Goal: Information Seeking & Learning: Compare options

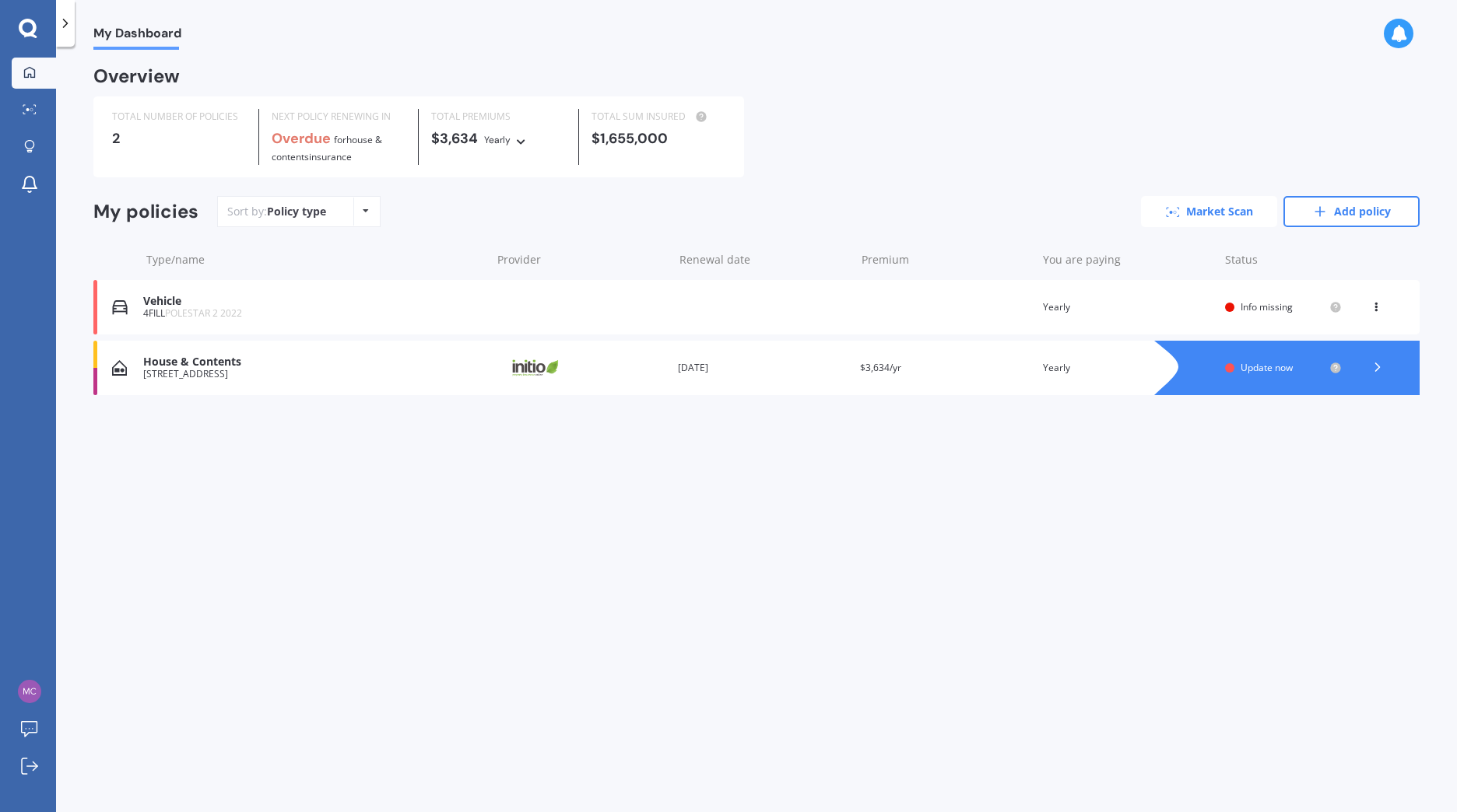
click at [1221, 212] on link "Market Scan" at bounding box center [1209, 212] width 136 height 32
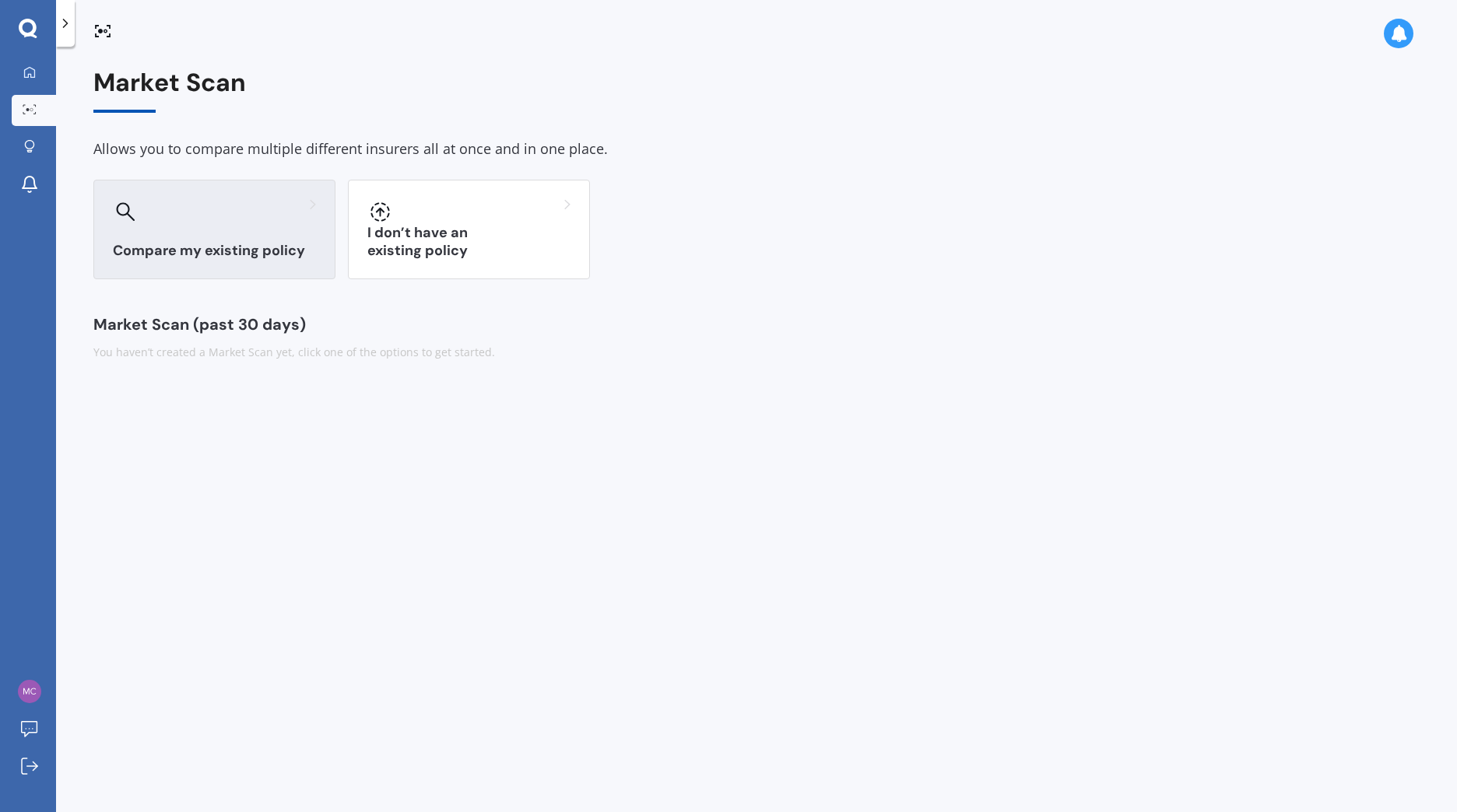
click at [264, 250] on h3 "Compare my existing policy" at bounding box center [214, 251] width 203 height 18
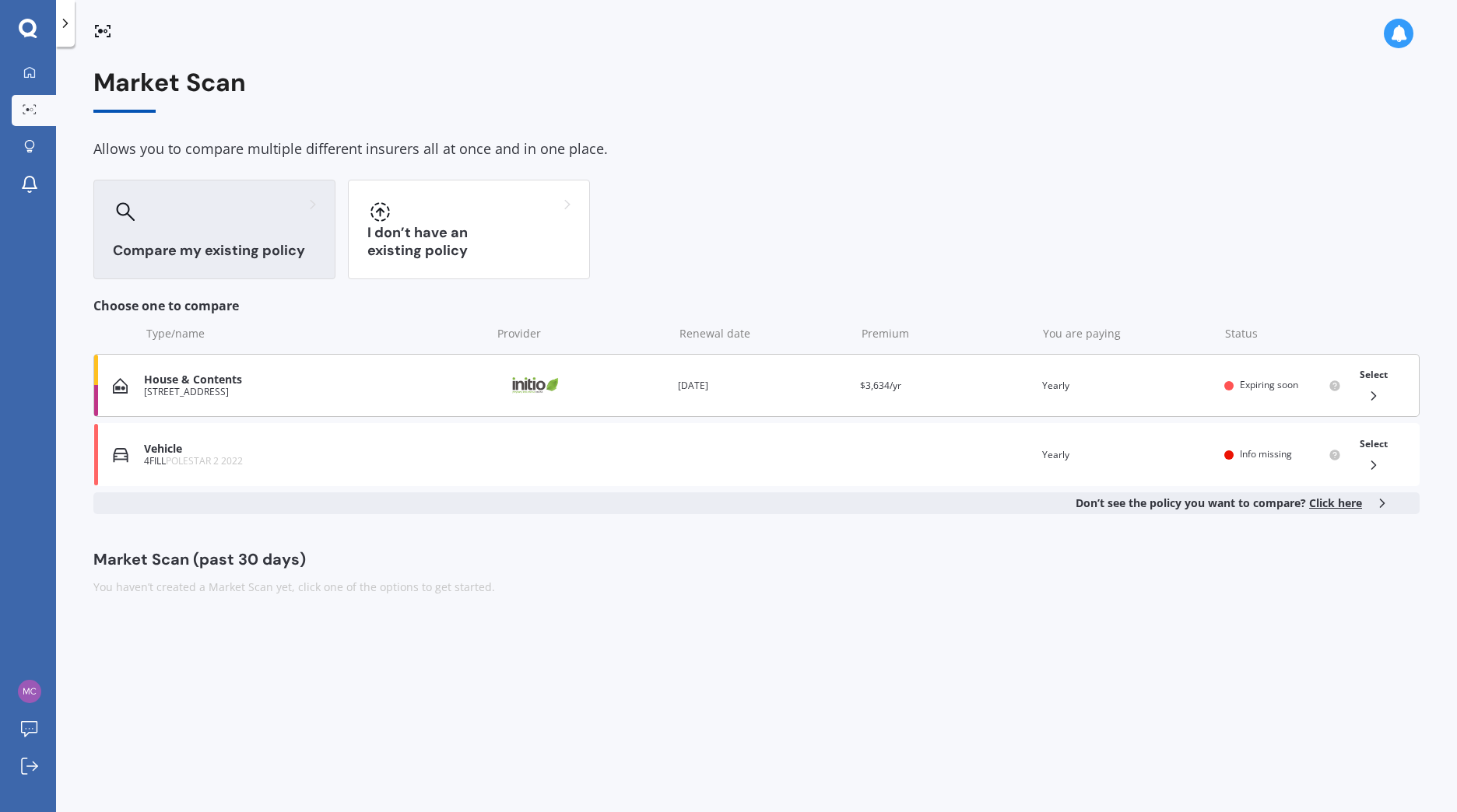
click at [1362, 374] on span "Select" at bounding box center [1374, 375] width 28 height 13
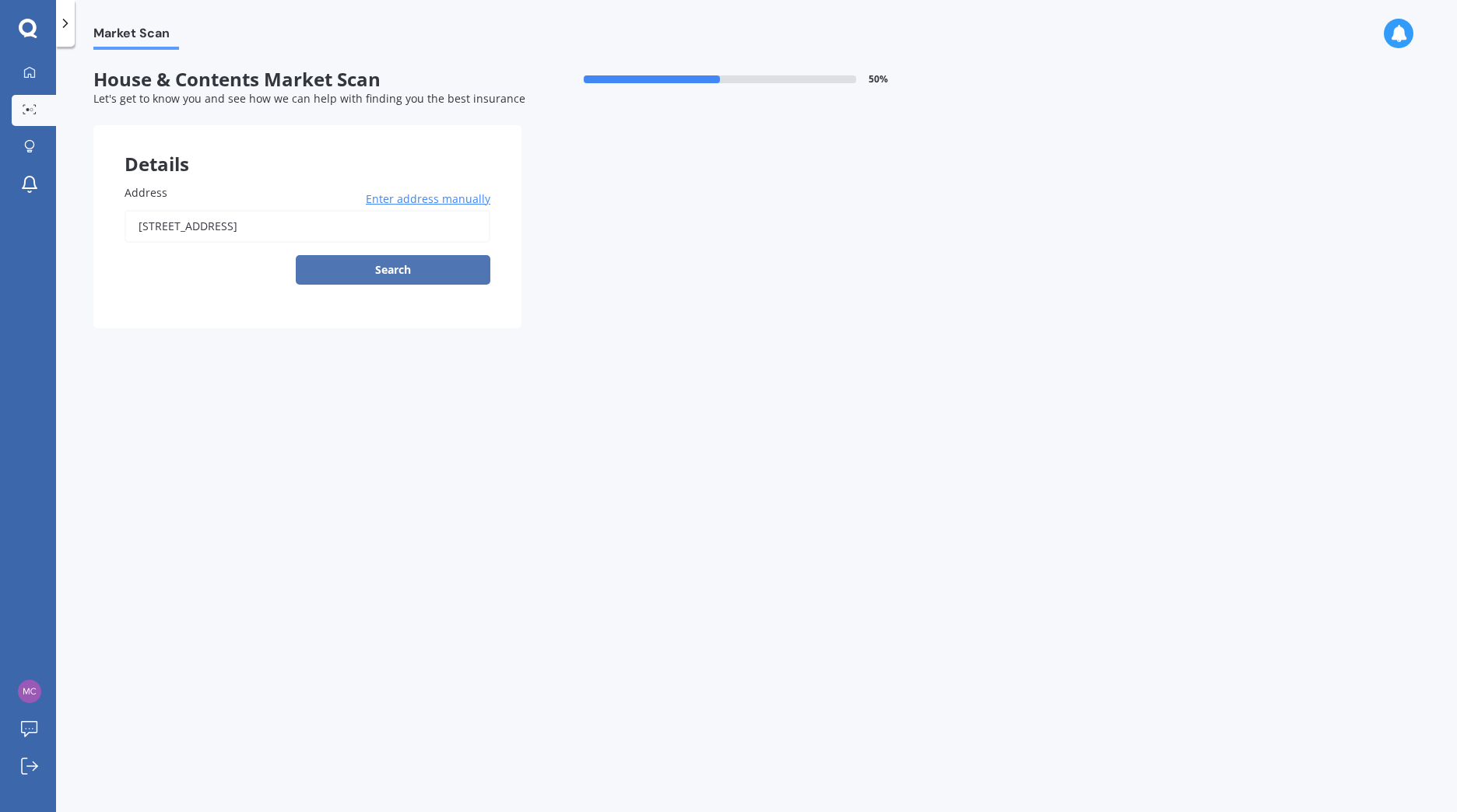
click at [407, 261] on button "Search" at bounding box center [392, 270] width 194 height 30
type input "[STREET_ADDRESS]"
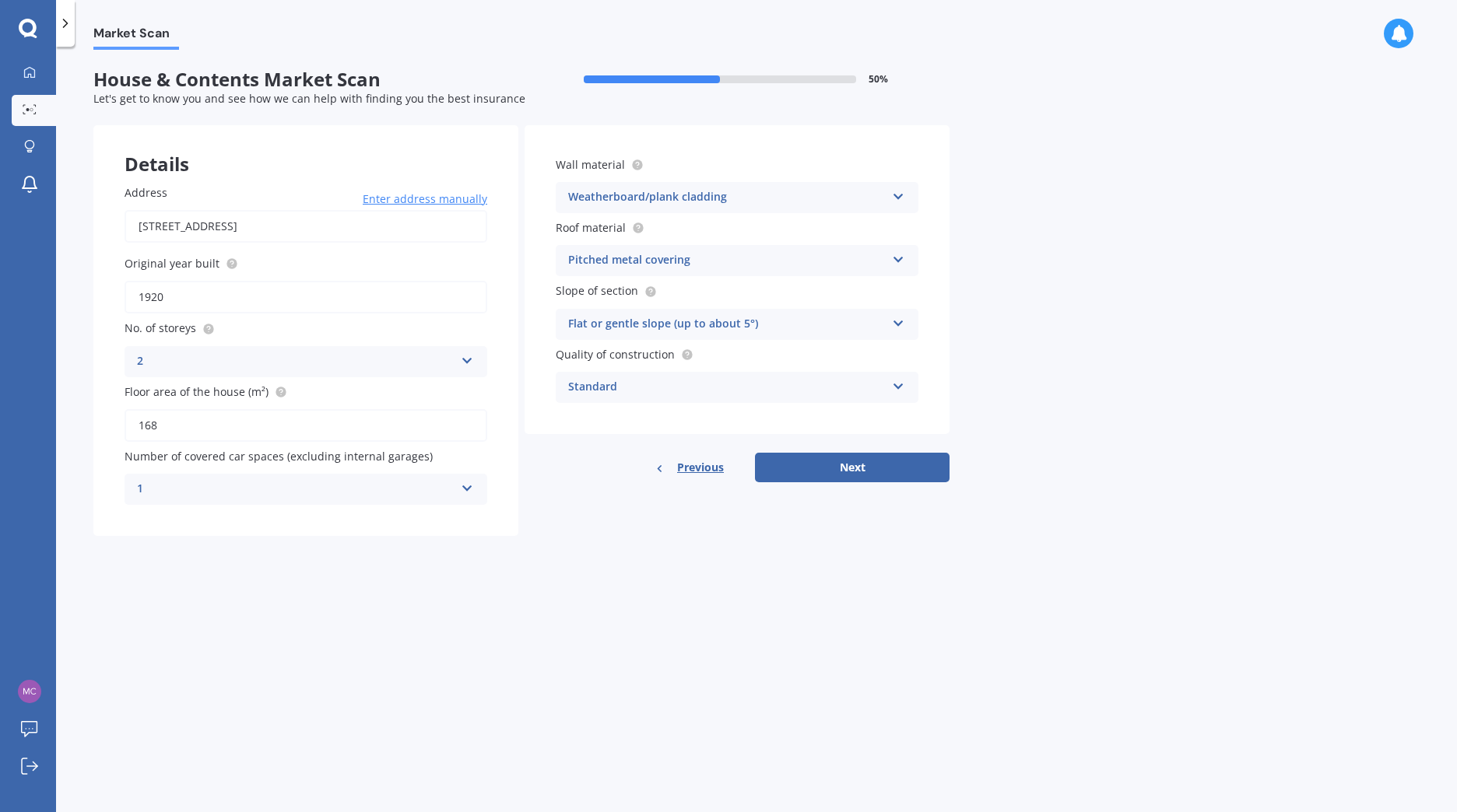
click at [465, 482] on icon at bounding box center [467, 485] width 13 height 11
click at [379, 515] on div "0" at bounding box center [305, 520] width 361 height 28
click at [838, 468] on button "Next" at bounding box center [852, 468] width 194 height 30
select select "12"
select select "08"
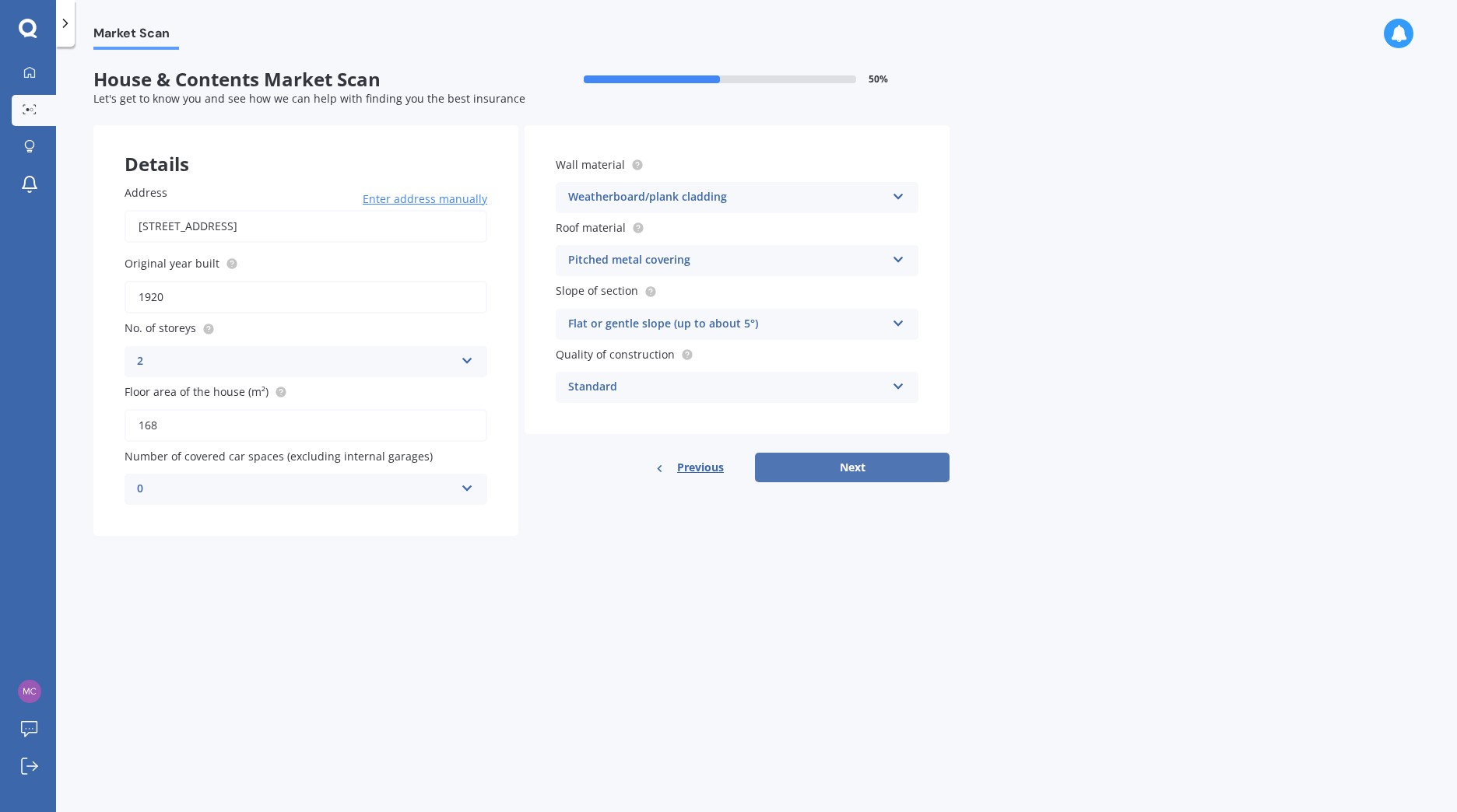
select select "1991"
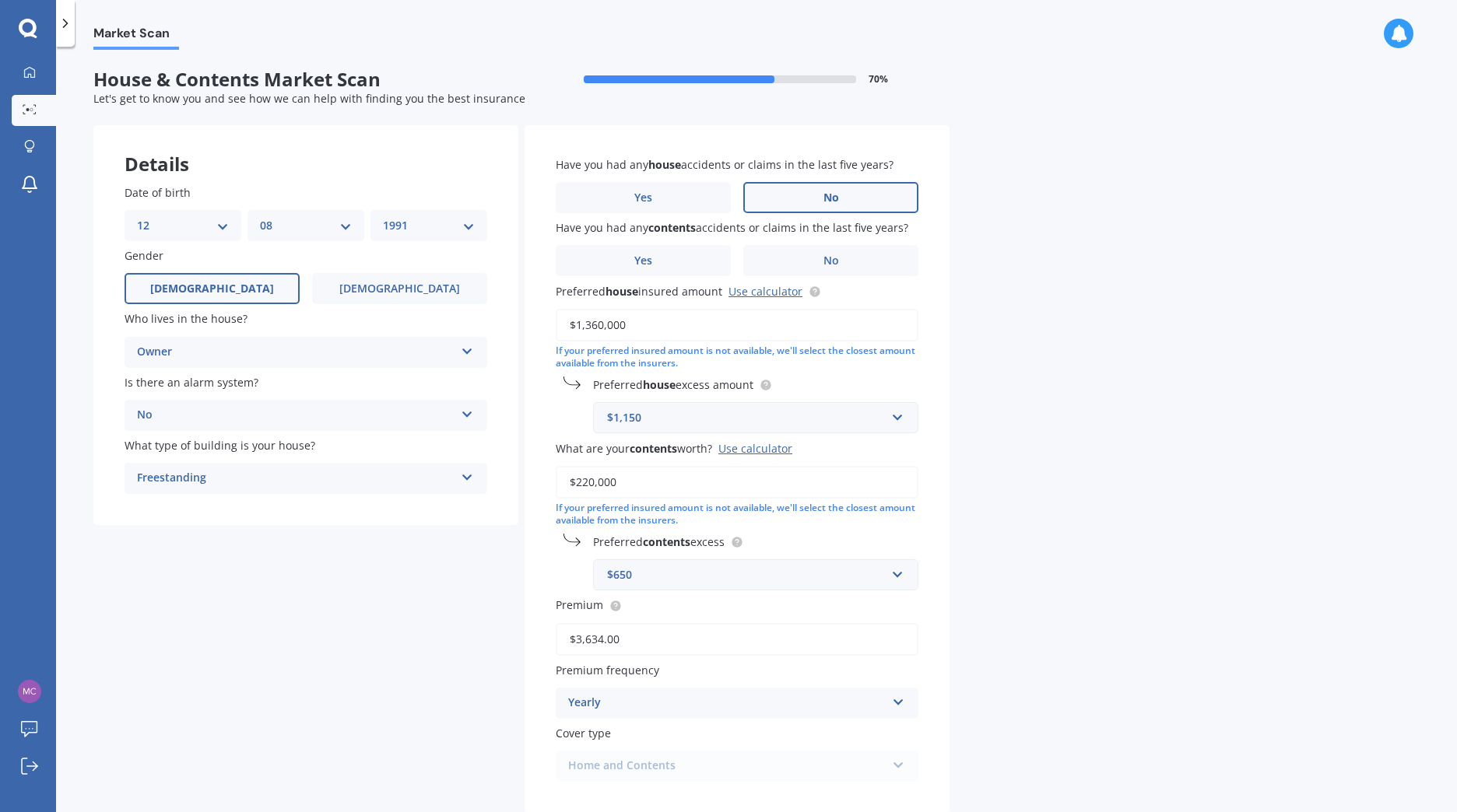
click at [811, 197] on label "No" at bounding box center [831, 197] width 175 height 32
click at [0, 0] on input "No" at bounding box center [0, 0] width 0 height 0
click at [796, 258] on label "No" at bounding box center [831, 260] width 175 height 32
click at [0, 0] on input "No" at bounding box center [0, 0] width 0 height 0
click at [651, 326] on input "$1,360,000" at bounding box center [737, 324] width 363 height 32
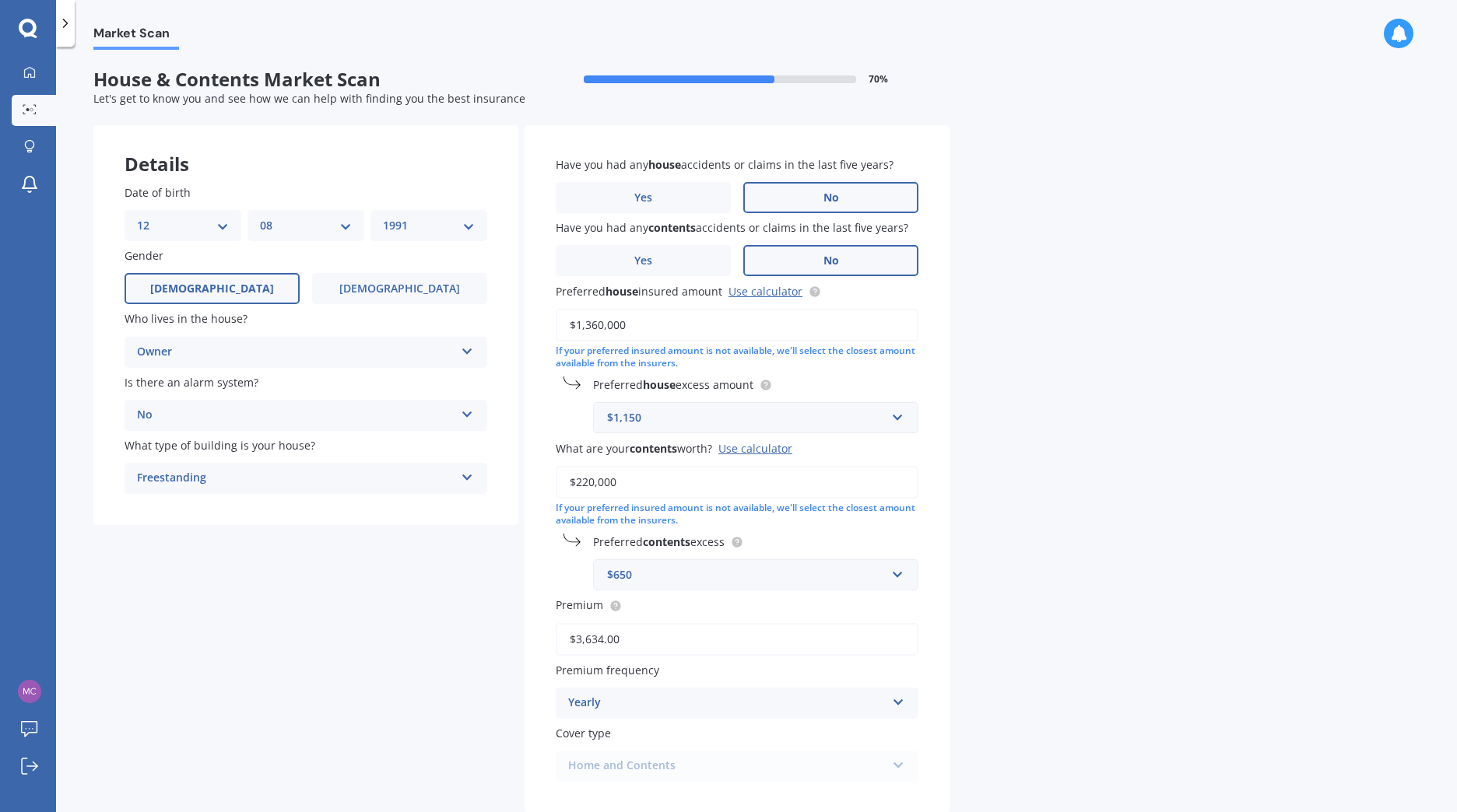
drag, startPoint x: 675, startPoint y: 322, endPoint x: 503, endPoint y: 327, distance: 172.1
click at [503, 327] on div "Details Date of birth DD 01 02 03 04 05 06 07 08 09 10 11 12 13 14 15 16 17 18 …" at bounding box center [522, 493] width 856 height 736
type input "$1,500,000"
click at [728, 416] on div "$1,150" at bounding box center [747, 417] width 279 height 17
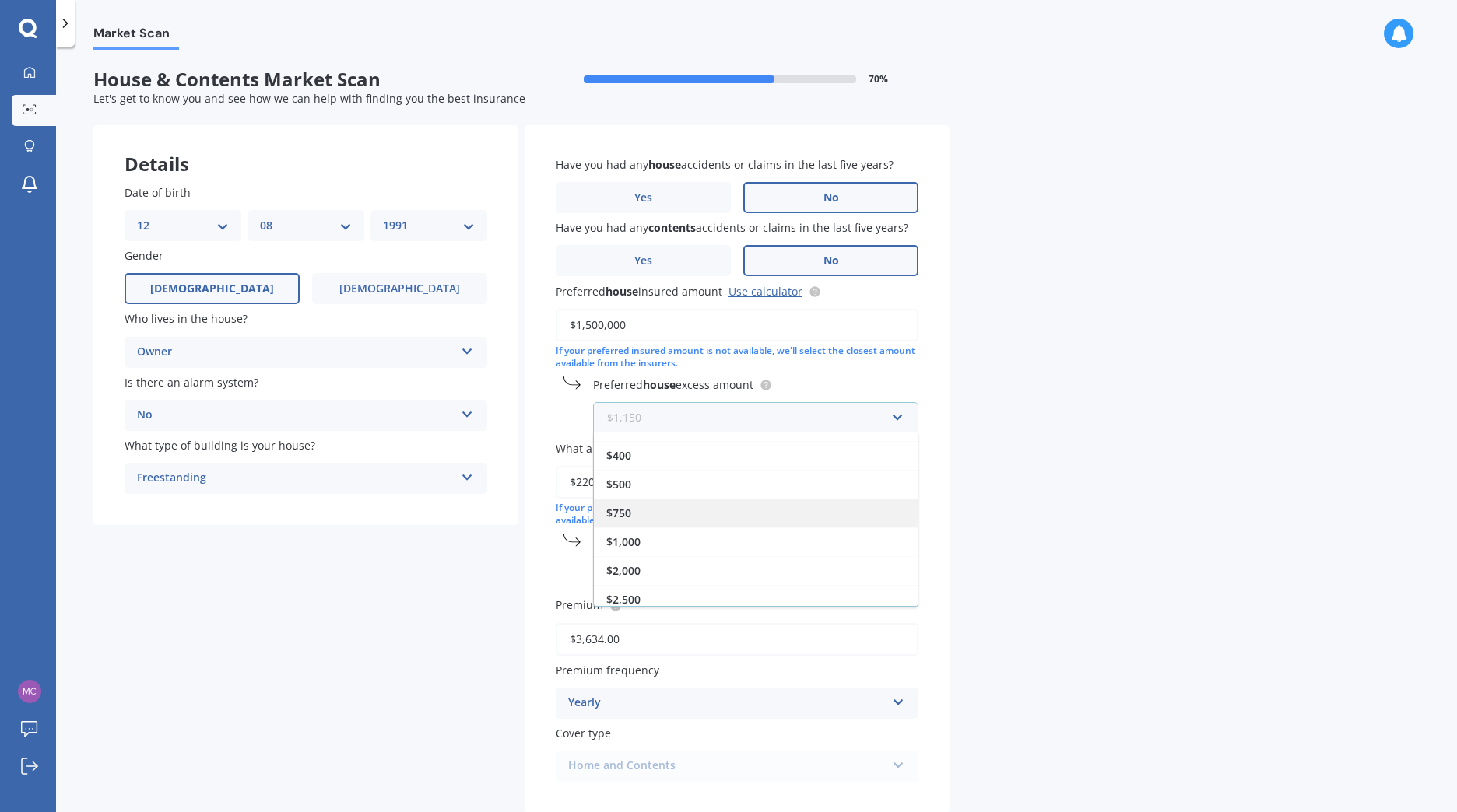
scroll to position [56, 0]
click at [685, 565] on div "$2,000" at bounding box center [756, 562] width 324 height 29
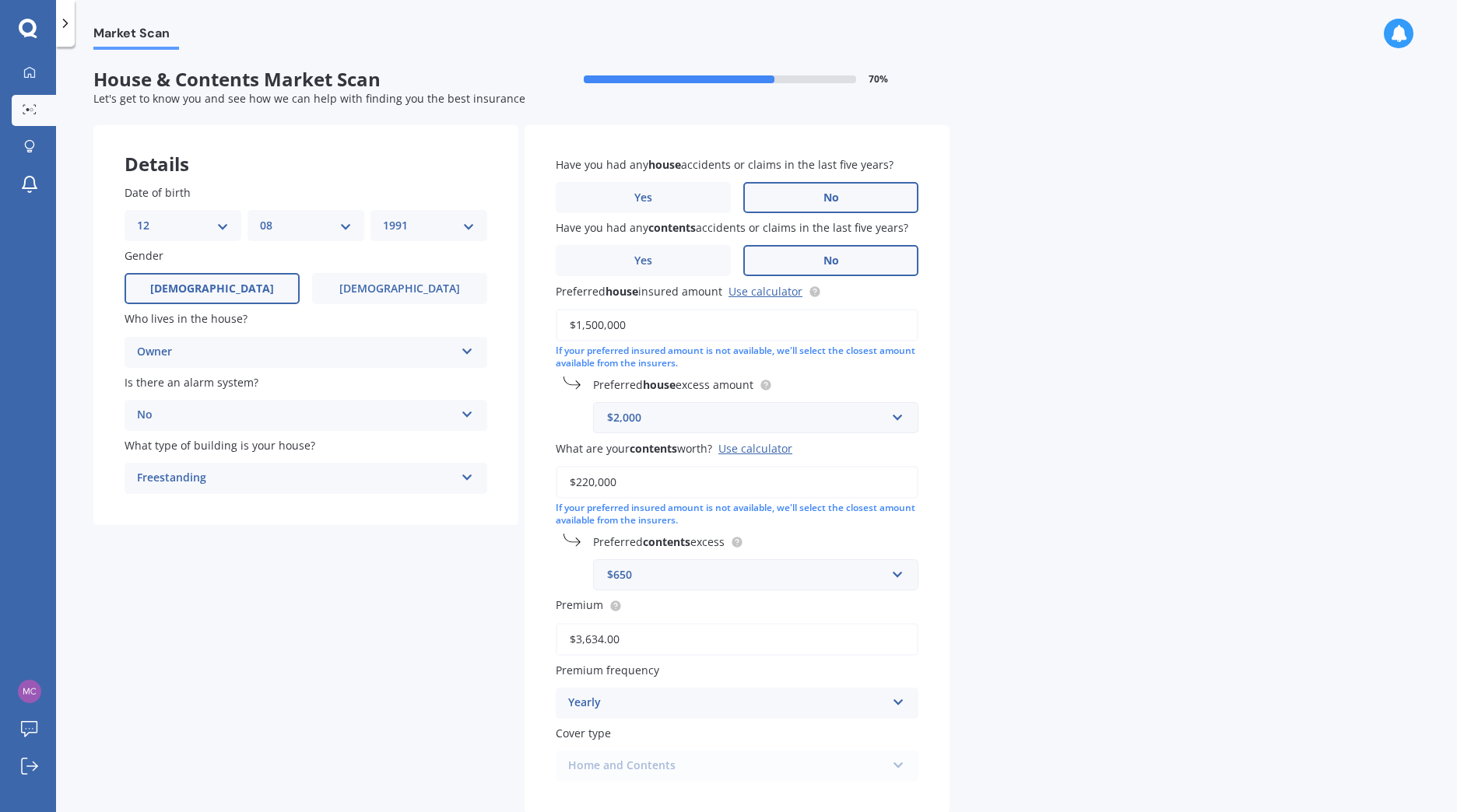
drag, startPoint x: 641, startPoint y: 487, endPoint x: 558, endPoint y: 495, distance: 83.4
click at [558, 495] on input "$220,000" at bounding box center [737, 482] width 363 height 32
type input "$250,000"
click at [984, 519] on div "Market Scan House & Contents Market Scan 70 % Let's get to know you and see how…" at bounding box center [757, 432] width 1401 height 766
click at [889, 575] on input "text" at bounding box center [750, 575] width 311 height 30
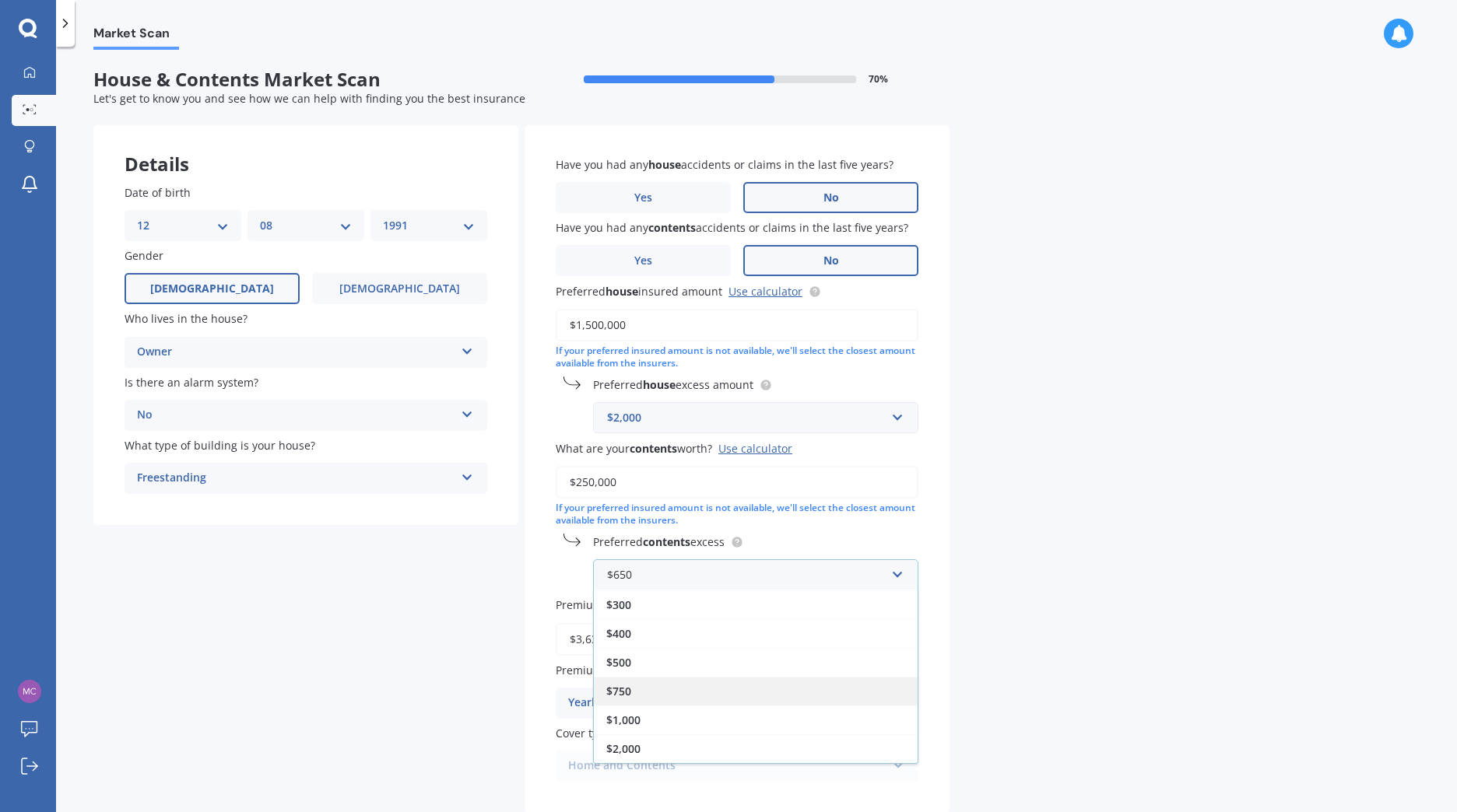
click at [658, 690] on div "$750" at bounding box center [756, 691] width 324 height 29
click at [992, 575] on div "Market Scan House & Contents Market Scan 70 % Let's get to know you and see how…" at bounding box center [757, 432] width 1401 height 766
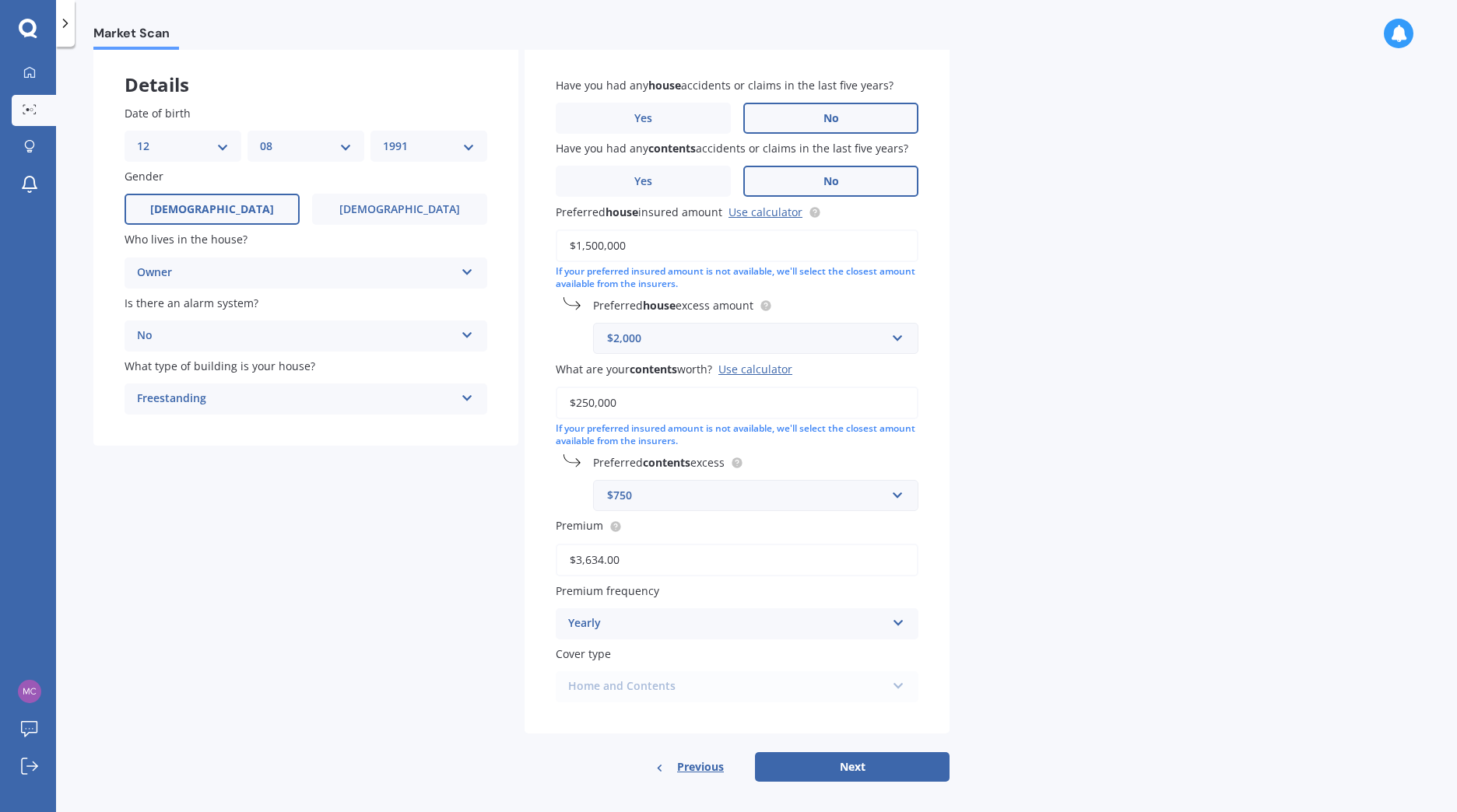
scroll to position [90, 0]
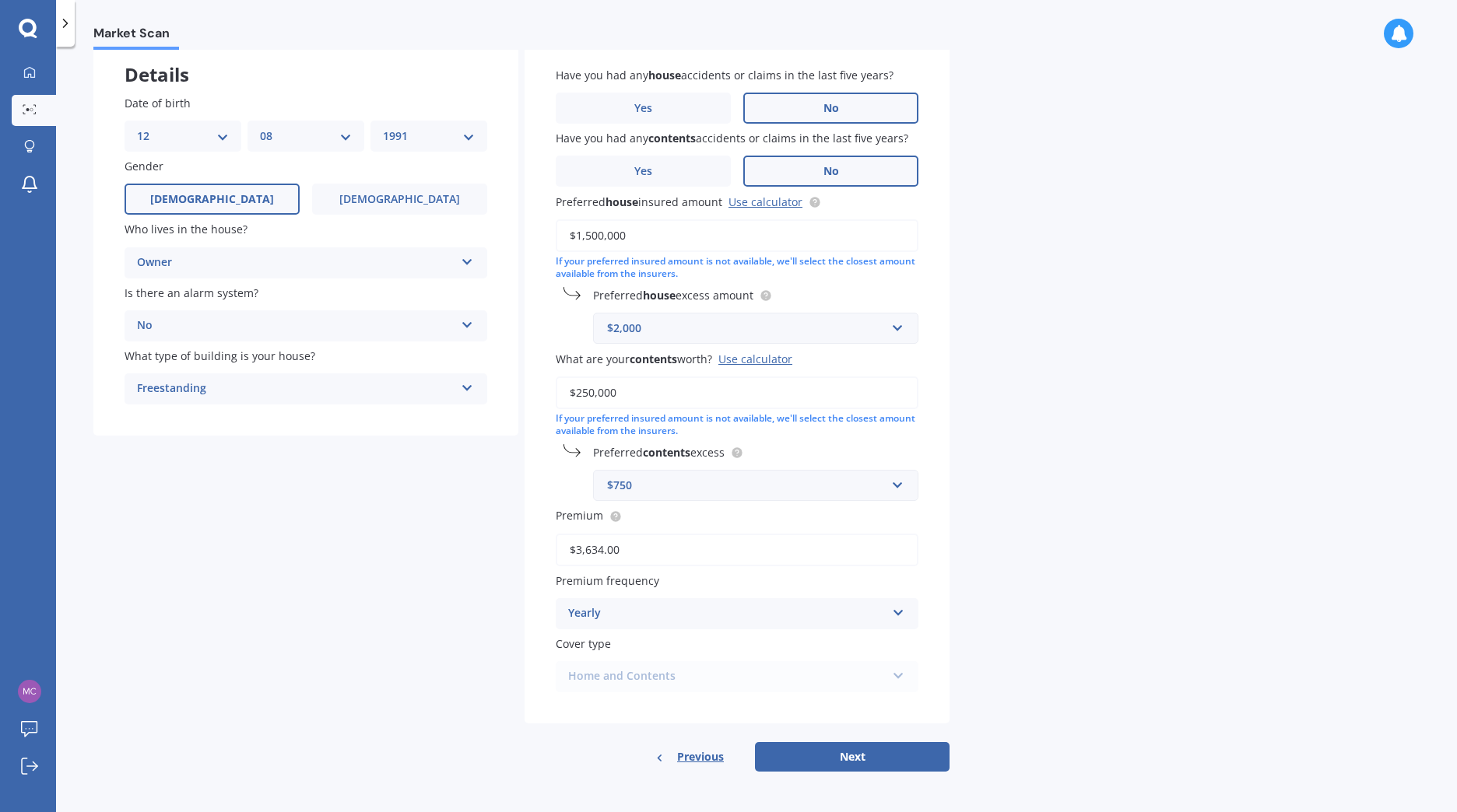
click at [658, 542] on input "$3,634.00" at bounding box center [737, 549] width 363 height 32
click at [616, 518] on circle at bounding box center [615, 516] width 10 height 10
click at [922, 533] on div "Have you had any house accidents or claims in the last five years? Yes No Have …" at bounding box center [737, 379] width 425 height 688
click at [862, 763] on button "Next" at bounding box center [852, 757] width 194 height 30
select select "12"
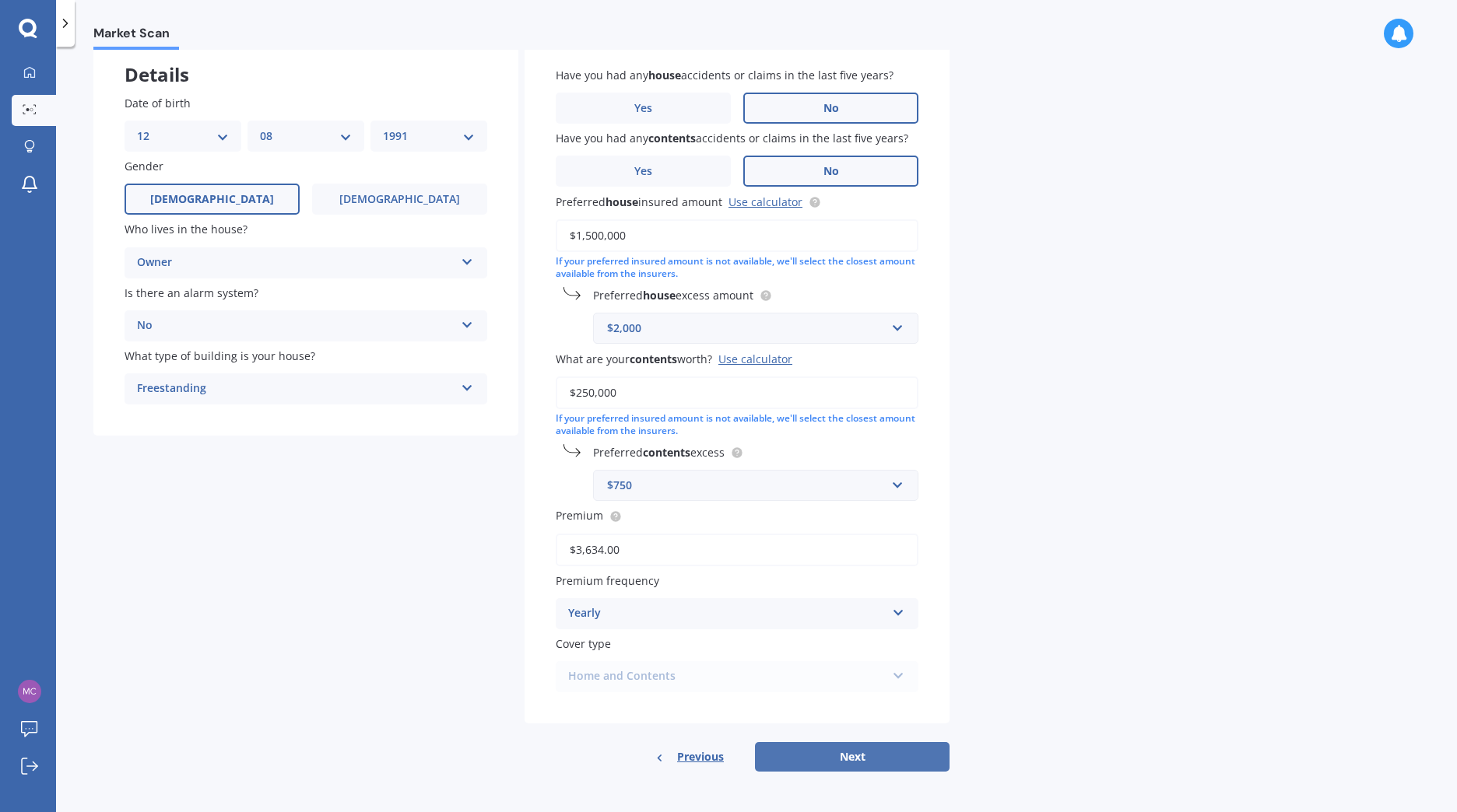
select select "08"
select select "1991"
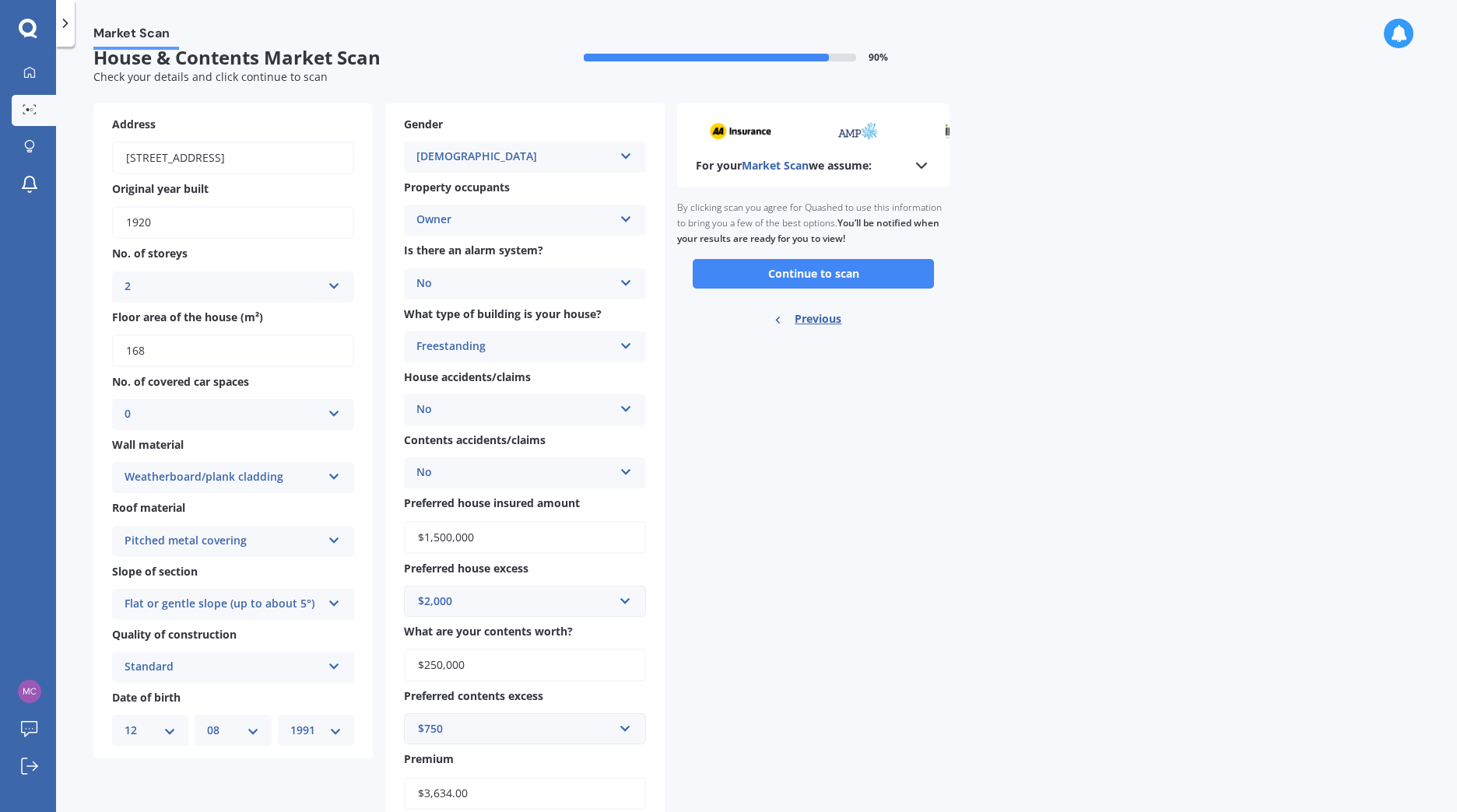
scroll to position [0, 0]
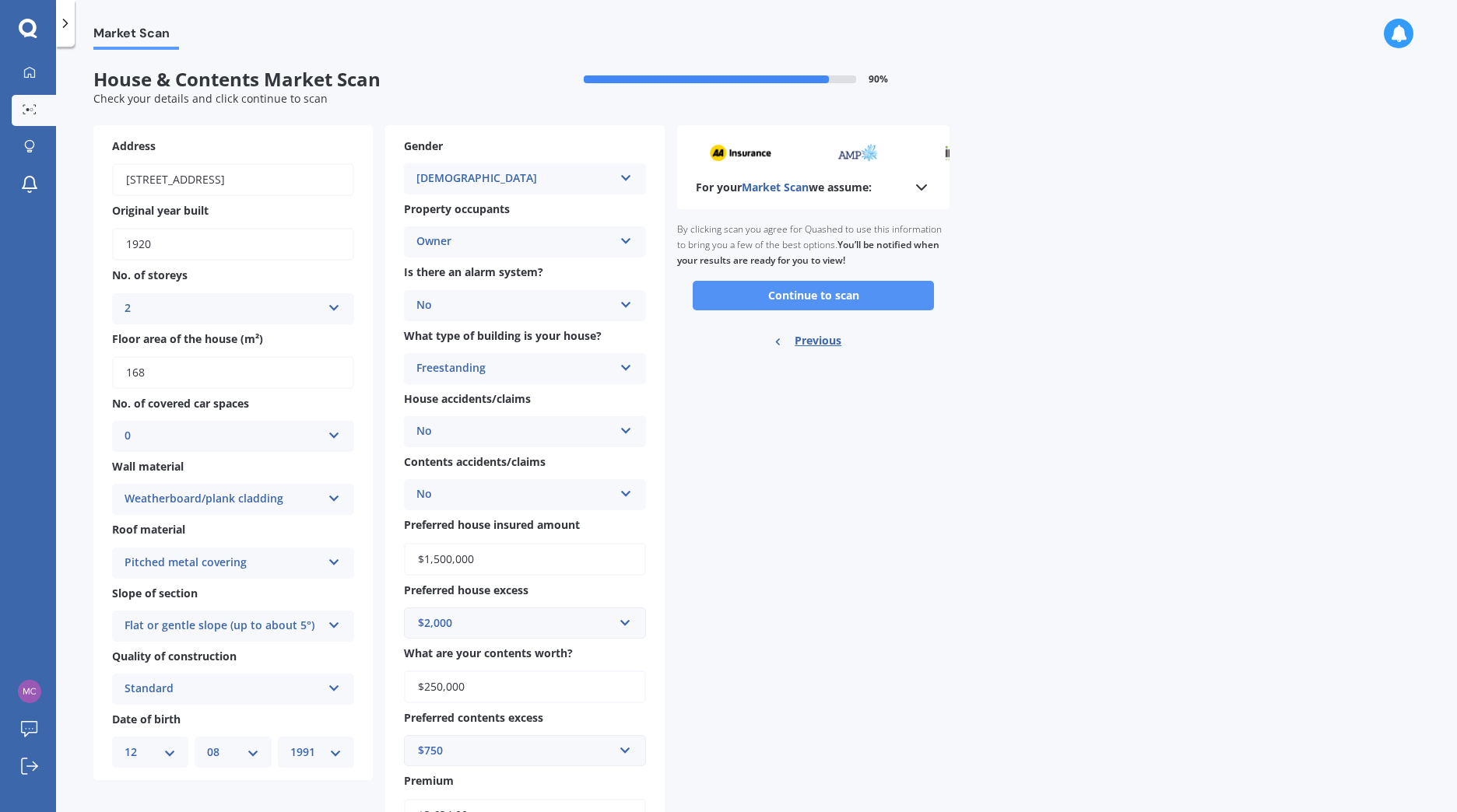
click at [815, 296] on button "Continue to scan" at bounding box center [813, 296] width 241 height 30
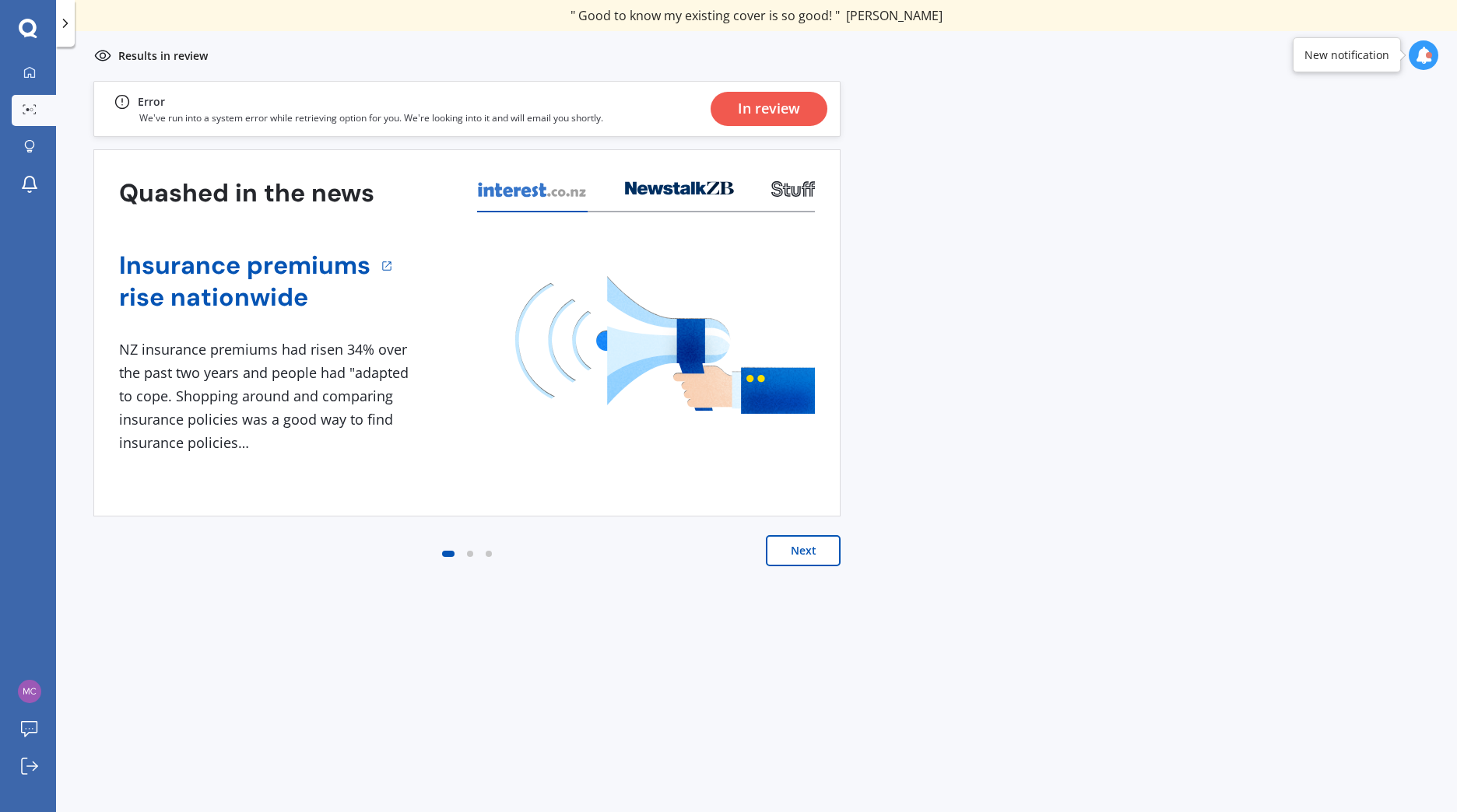
click at [1035, 362] on div "Previous 60,000+ Kiwis have signed up to shop and save on insurance with us " H…" at bounding box center [757, 464] width 1401 height 766
click at [27, 105] on icon at bounding box center [29, 109] width 14 height 10
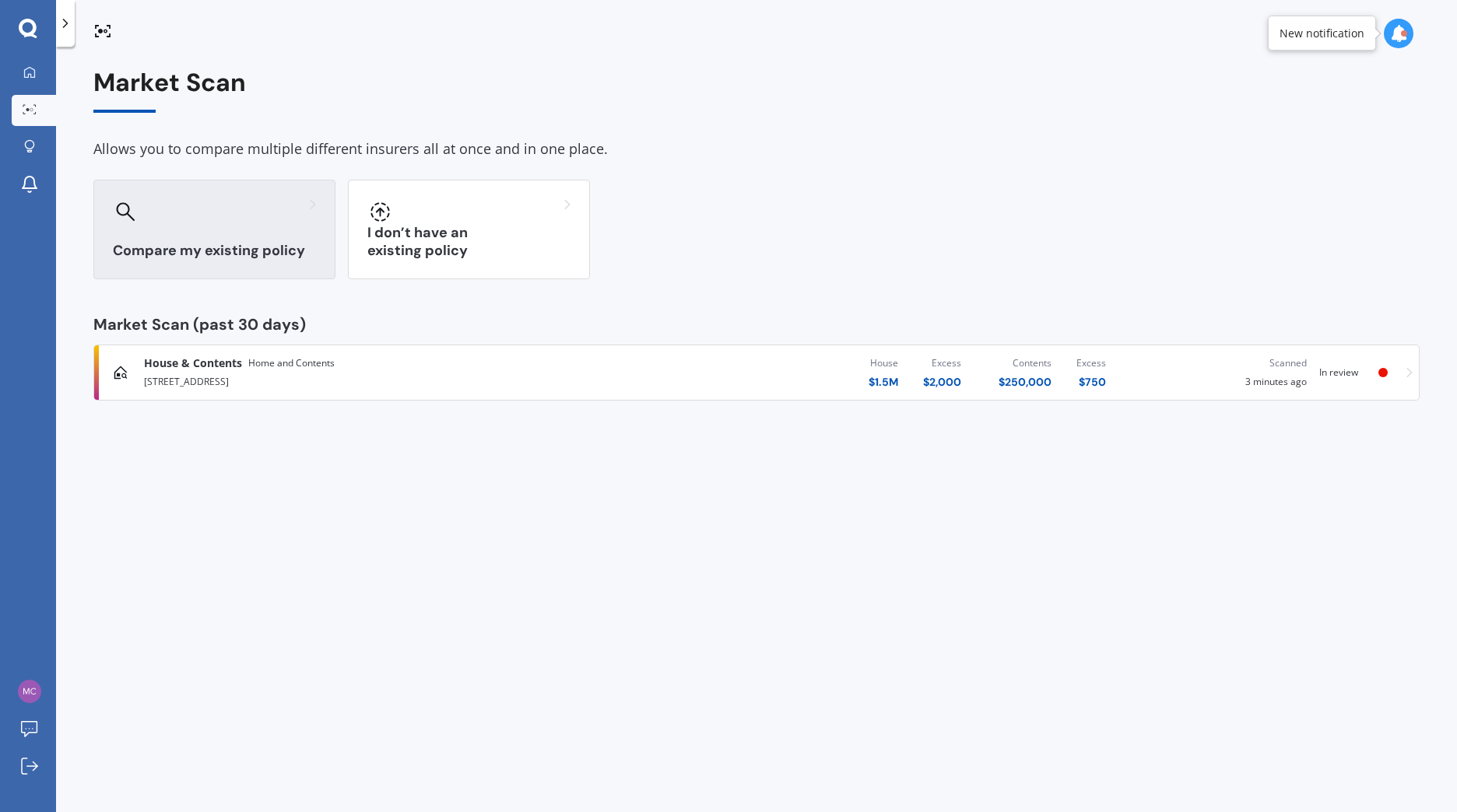
click at [236, 240] on div "Compare my existing policy" at bounding box center [215, 230] width 242 height 100
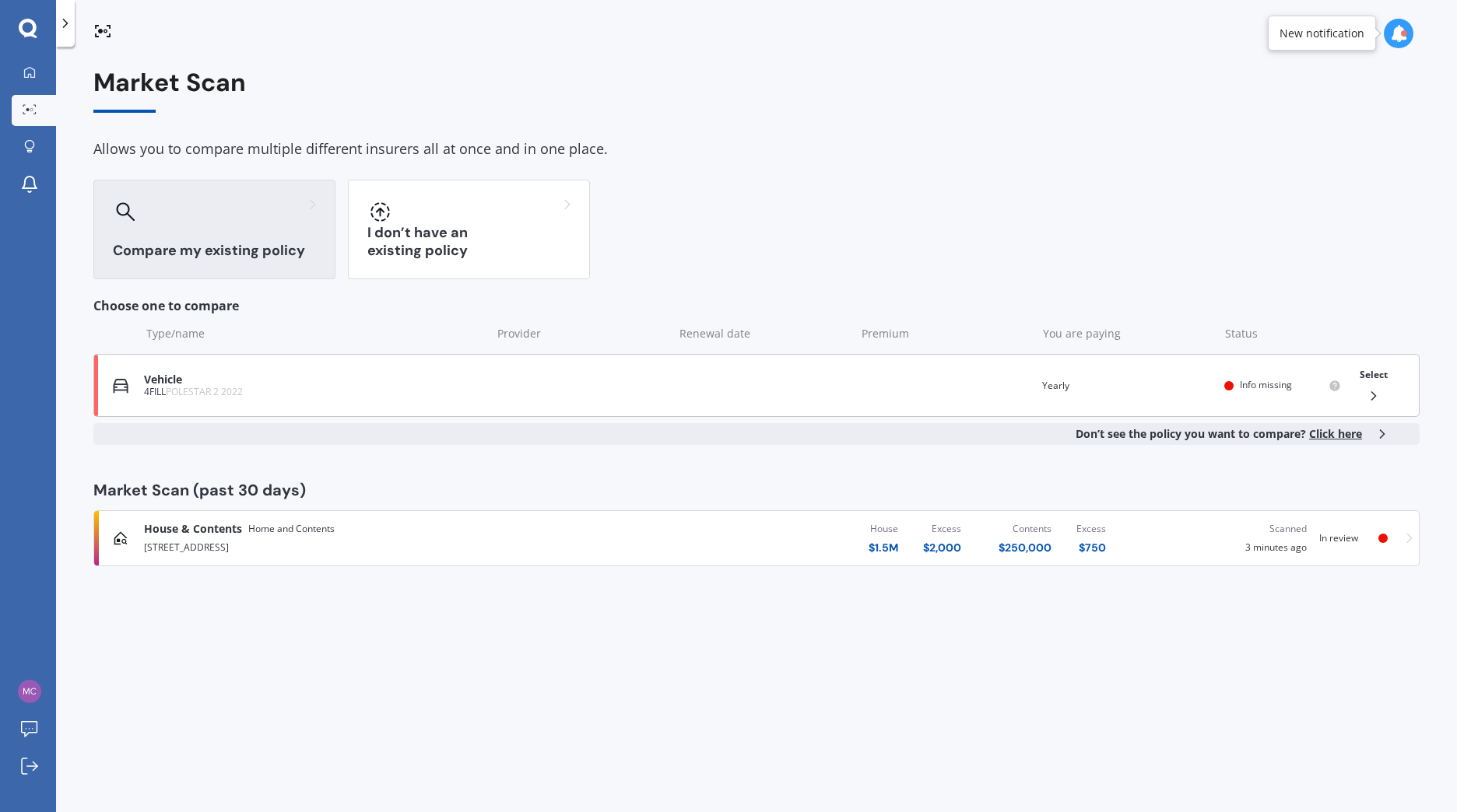
click at [235, 382] on div "Vehicle" at bounding box center [314, 380] width 339 height 13
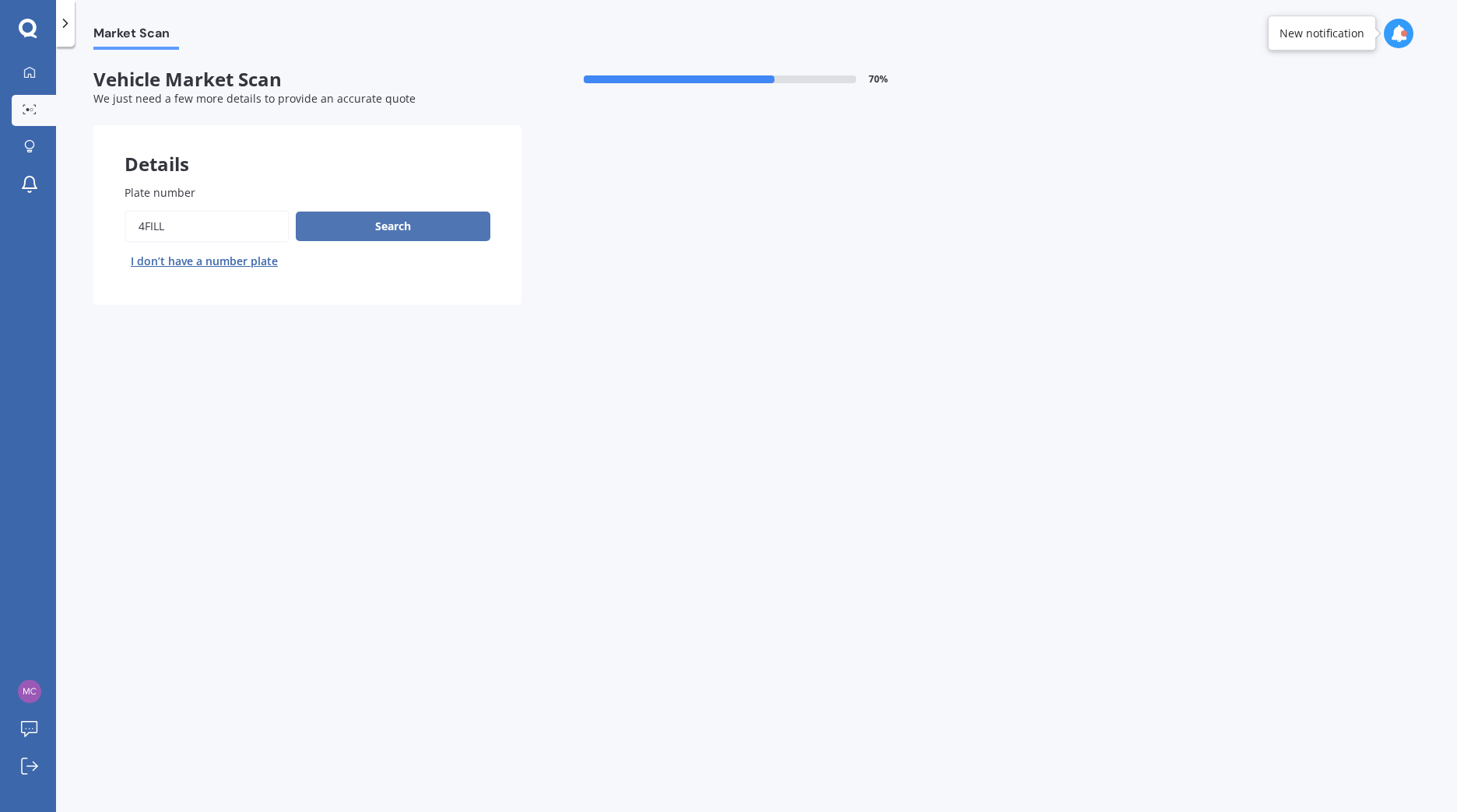
click at [392, 219] on button "Search" at bounding box center [392, 226] width 194 height 30
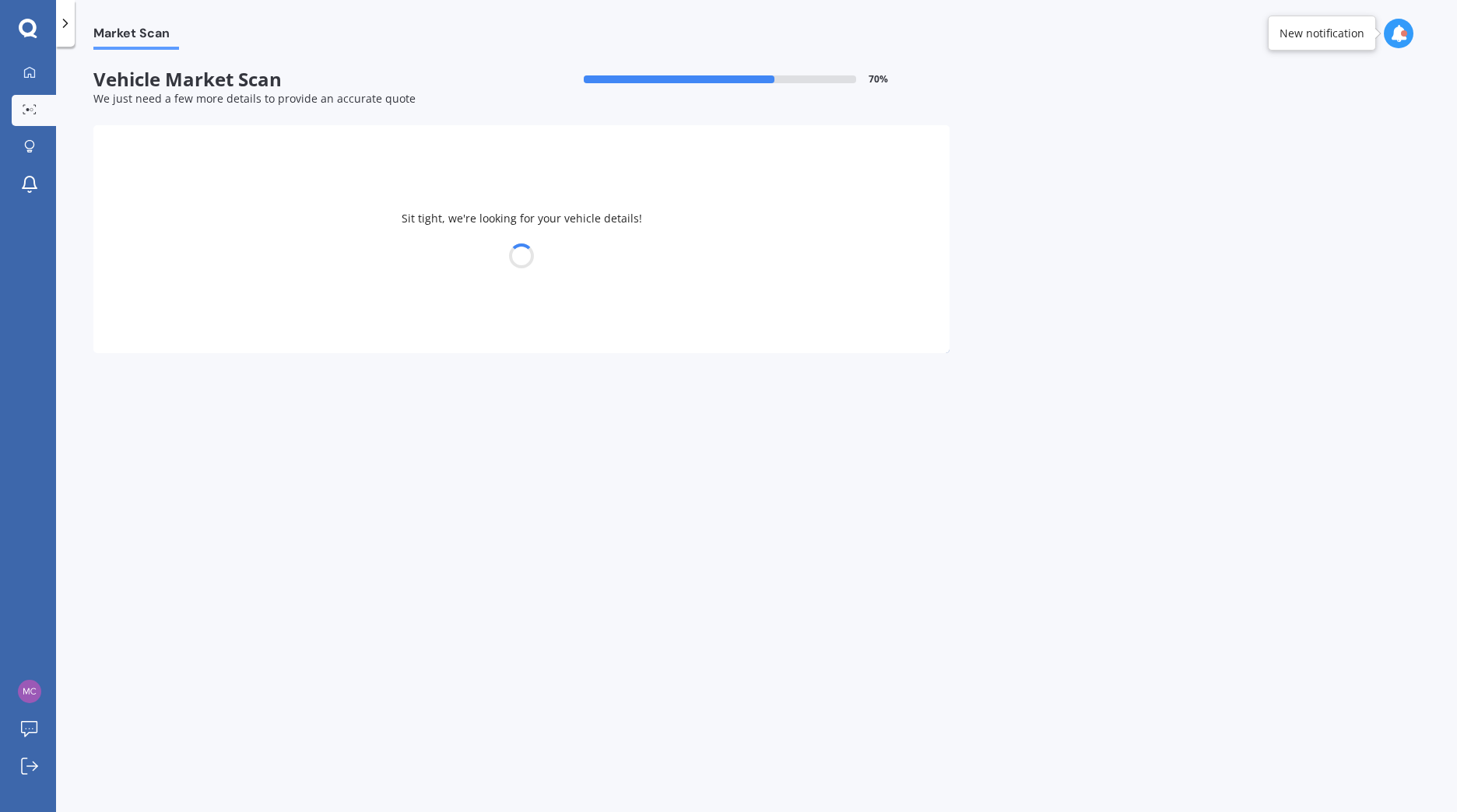
select select "12"
select select "08"
select select "1991"
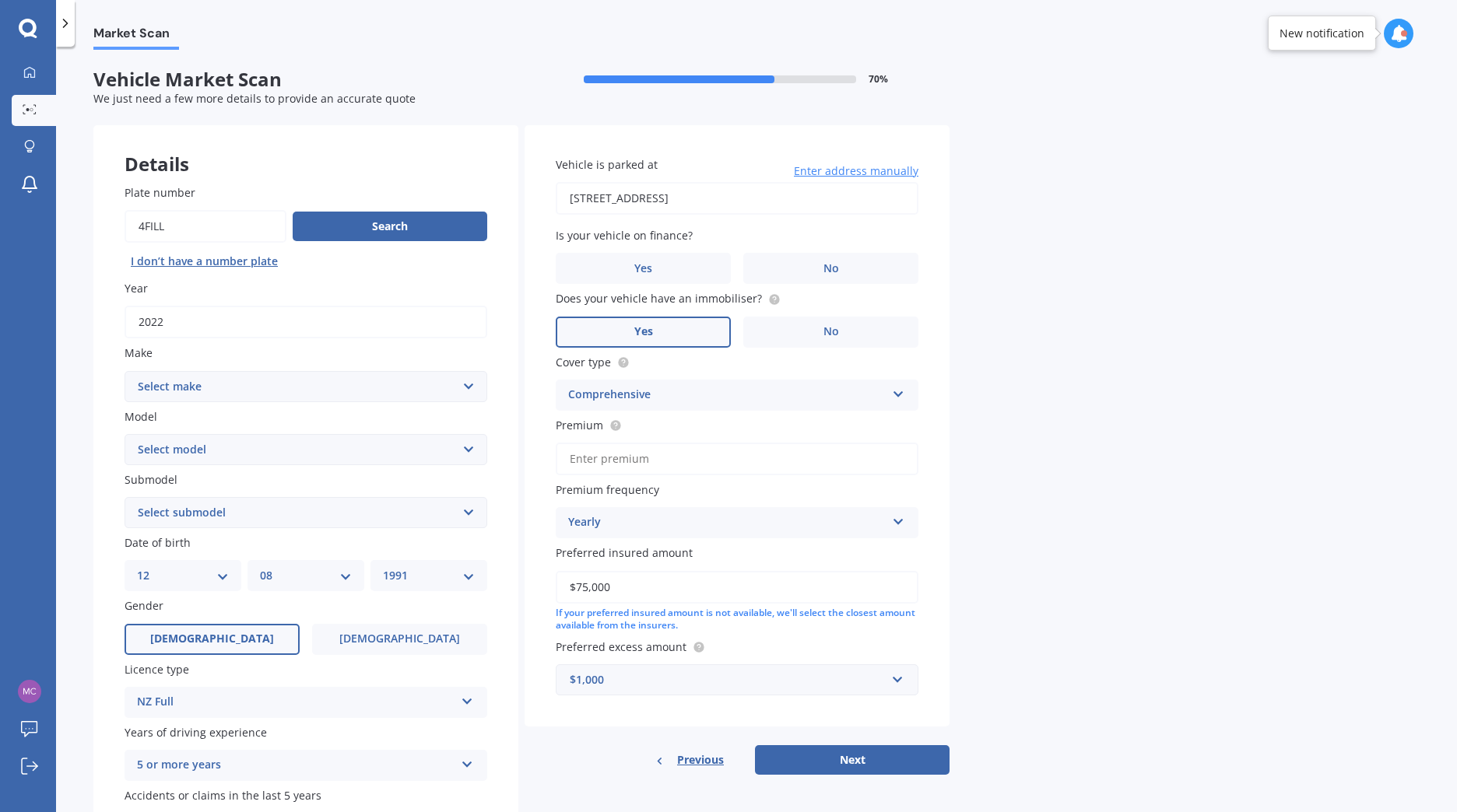
click at [238, 386] on select "Select make AC ALFA ROMEO ASTON MARTIN AUDI AUSTIN BEDFORD Bentley BMW BYD CADI…" at bounding box center [305, 387] width 363 height 32
select select "POLESTAR"
click at [124, 371] on select "Select make AC ALFA ROMEO ASTON MARTIN AUDI AUSTIN BEDFORD Bentley BMW BYD CADI…" at bounding box center [305, 387] width 363 height 32
click at [209, 449] on select "Select model 1 2 3 POLESTAR 2 Polestar 4" at bounding box center [305, 450] width 363 height 32
select select "2"
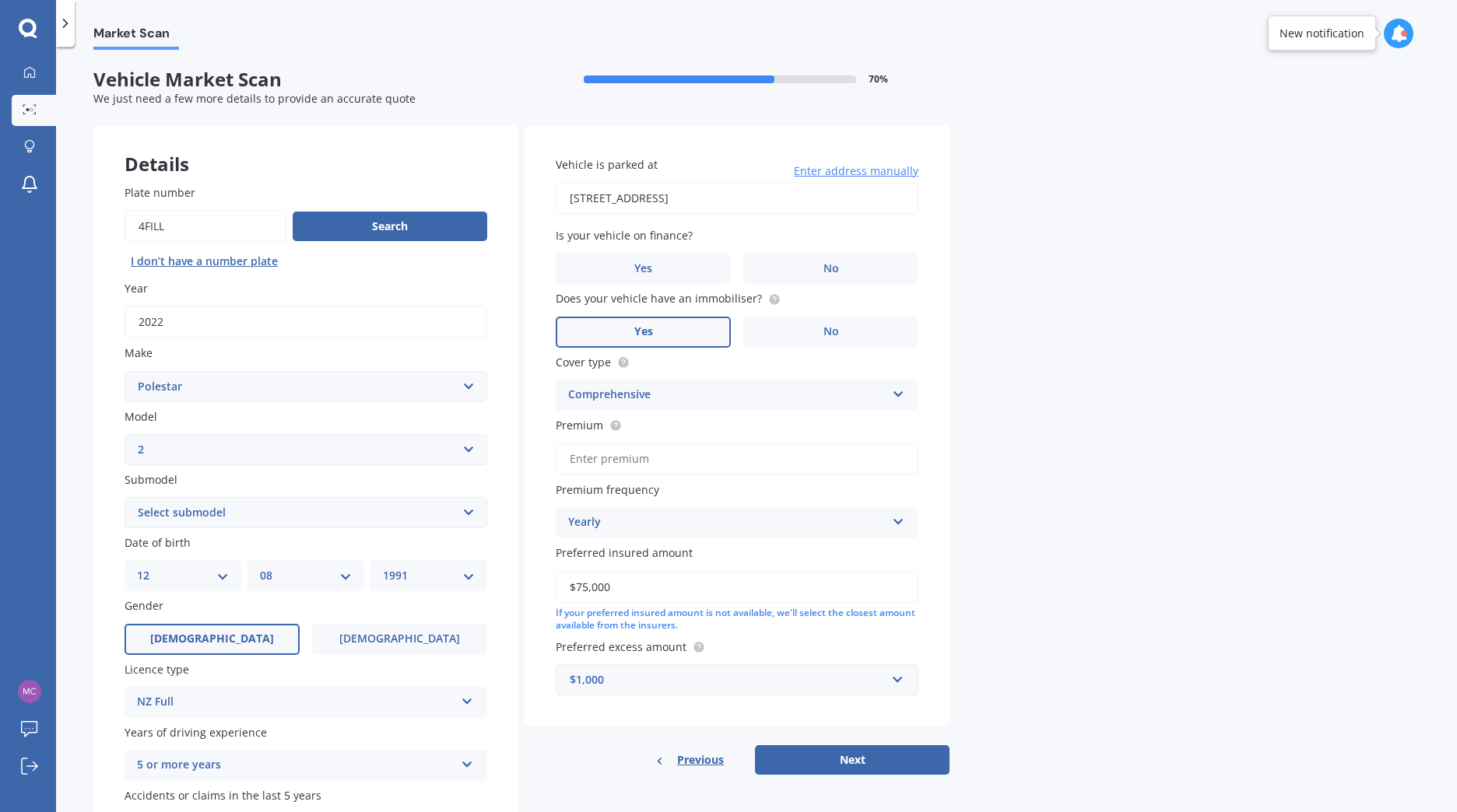
click at [124, 434] on select "Select model 1 2 3 POLESTAR 2 Polestar 4" at bounding box center [305, 450] width 363 height 32
click at [194, 505] on select "Select submodel Liftback 5dr Reduction Gear 1sp AWD E/300kW (LRDM) Liftback 5dr…" at bounding box center [305, 513] width 363 height 32
select select "SRSM 69KWH/EV/FD"
click at [124, 497] on select "Select submodel Liftback 5dr Reduction Gear 1sp AWD E/300kW (LRDM) Liftback 5dr…" at bounding box center [305, 513] width 363 height 32
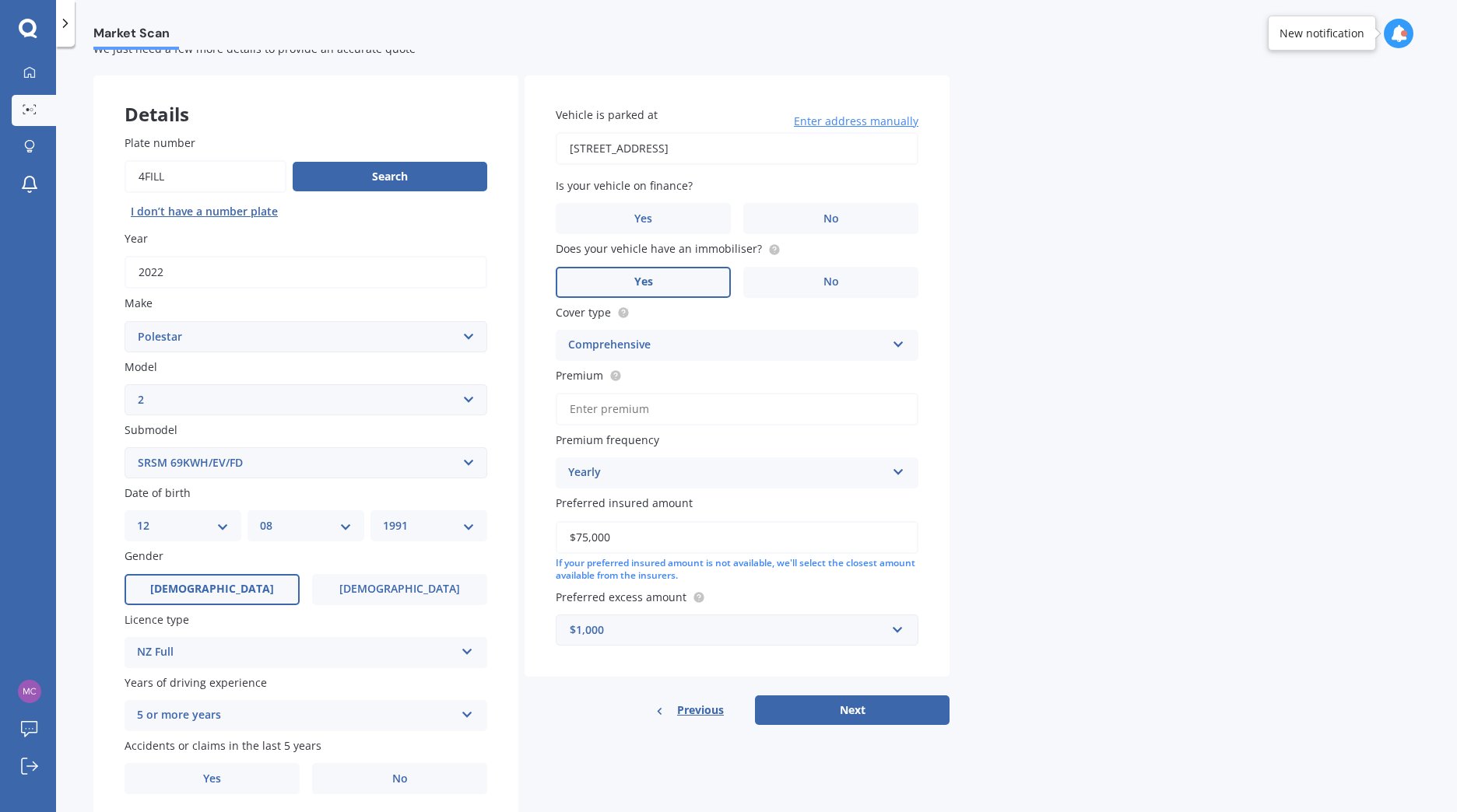
scroll to position [104, 0]
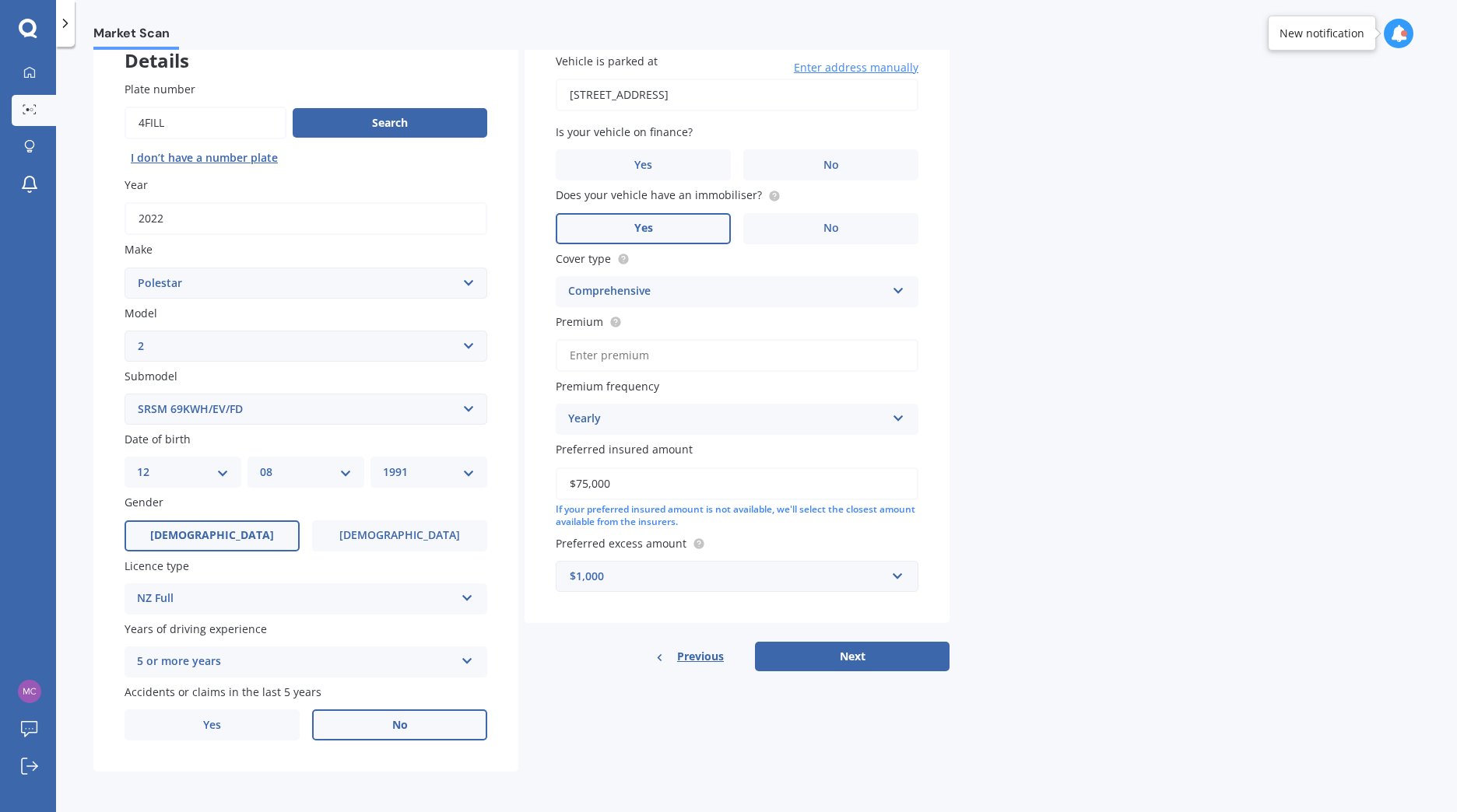
click at [395, 730] on span "No" at bounding box center [400, 726] width 16 height 13
click at [0, 0] on input "No" at bounding box center [0, 0] width 0 height 0
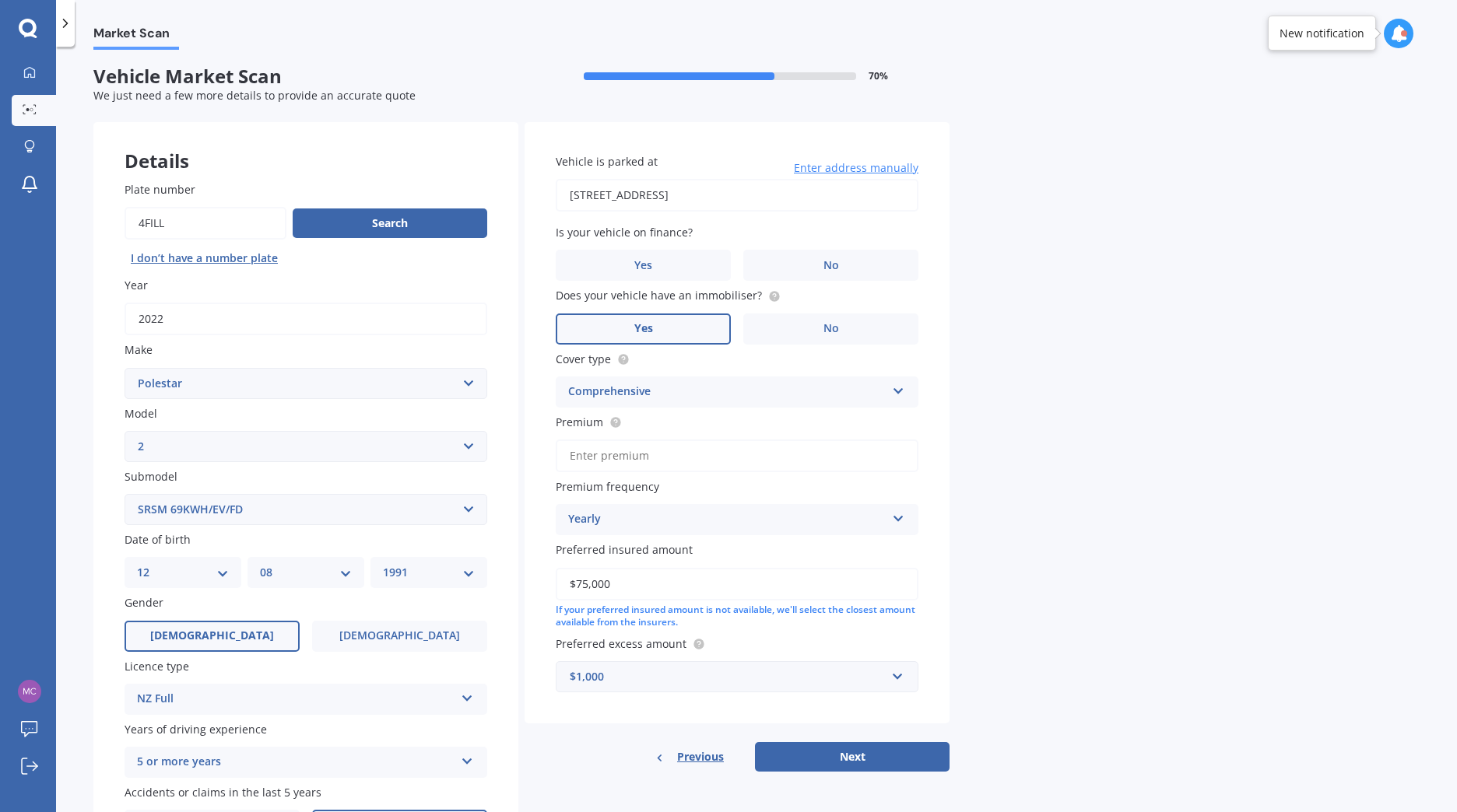
scroll to position [0, 0]
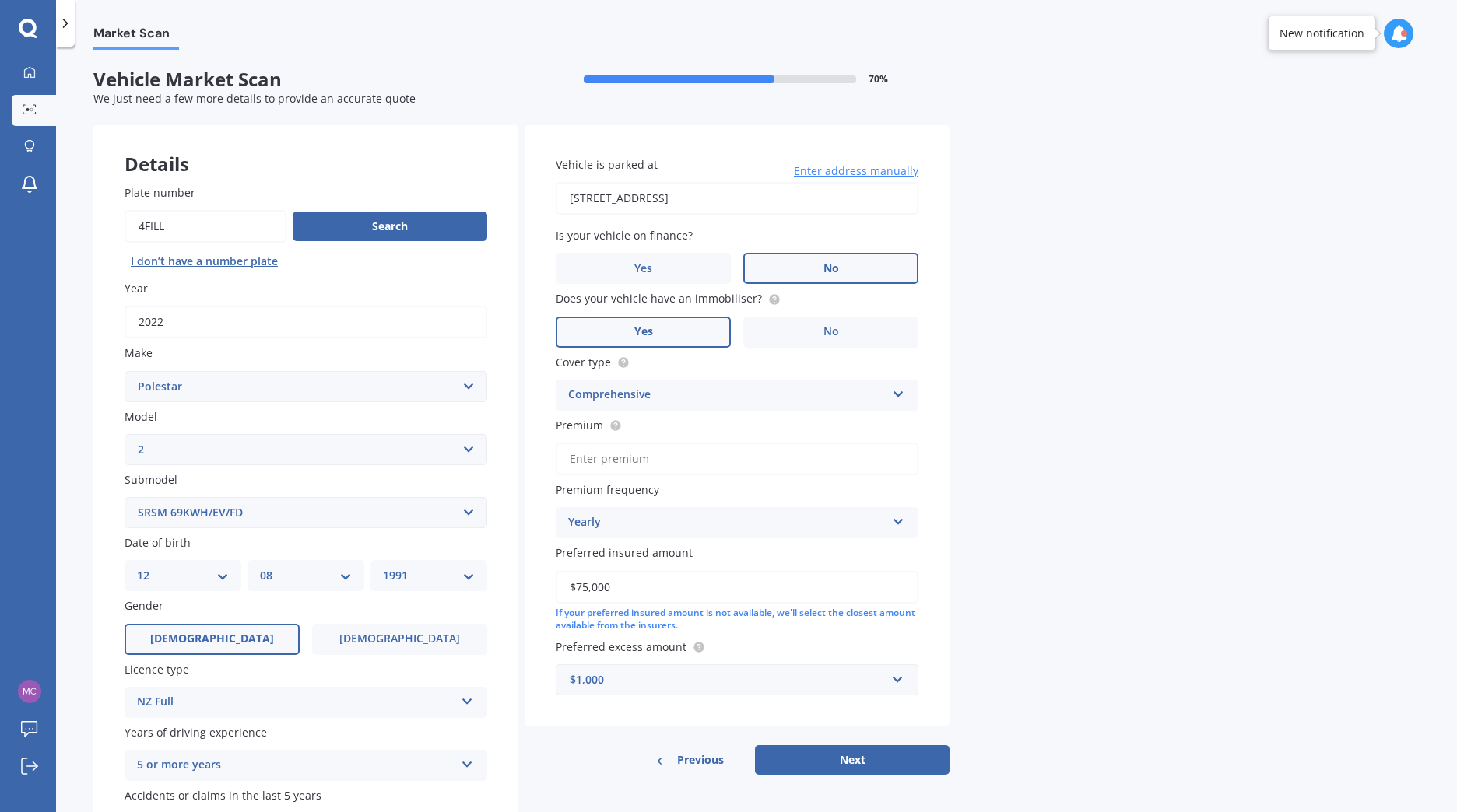
click at [821, 273] on label "No" at bounding box center [831, 269] width 175 height 32
click at [0, 0] on input "No" at bounding box center [0, 0] width 0 height 0
click at [615, 425] on icon at bounding box center [616, 425] width 3 height 3
click at [658, 457] on input "Premium" at bounding box center [737, 459] width 363 height 32
type input "$1,792.00"
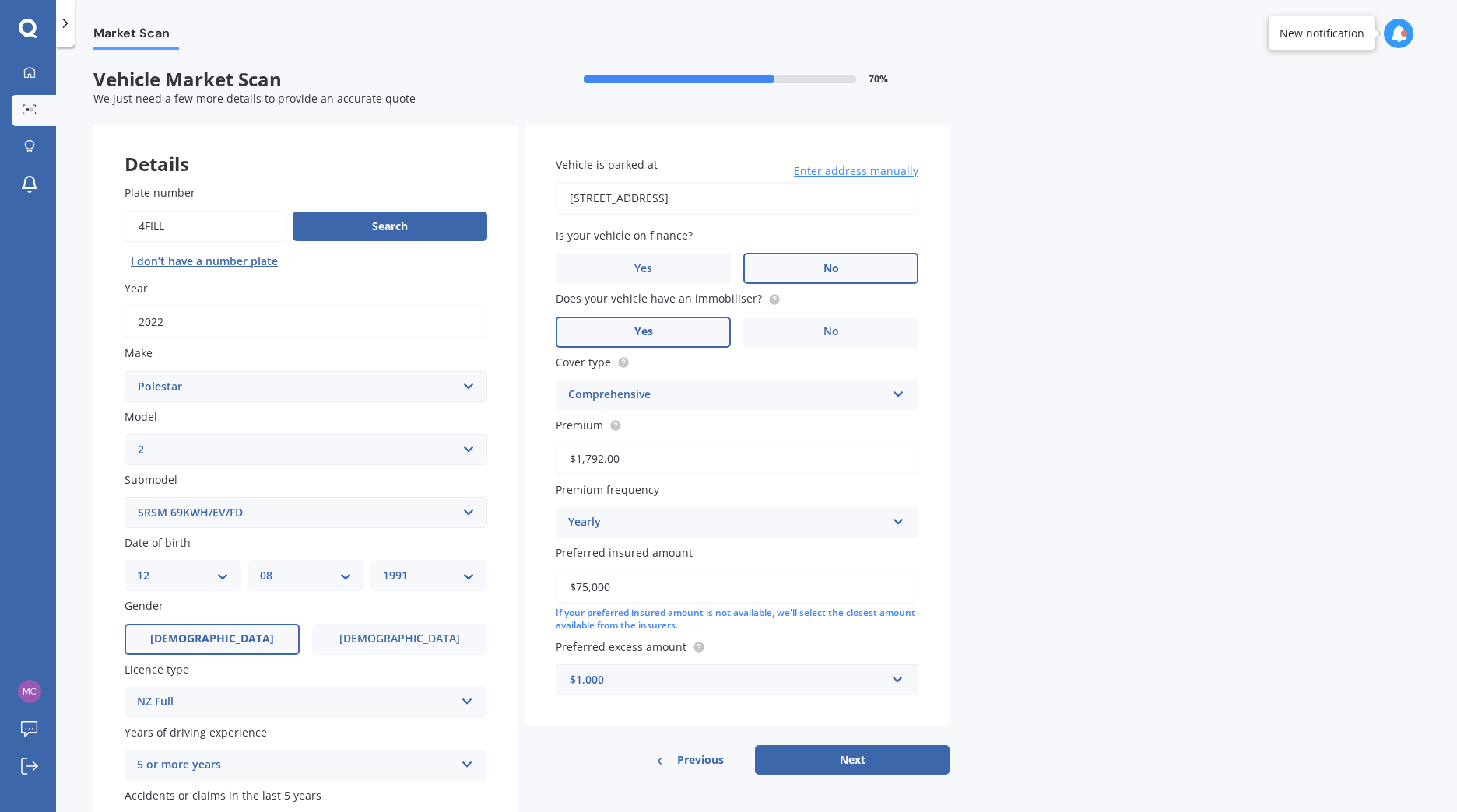
drag, startPoint x: 640, startPoint y: 589, endPoint x: 553, endPoint y: 581, distance: 87.4
click at [553, 581] on div "Vehicle is parked at [STREET_ADDRESS] Enter address manually Is your vehicle on…" at bounding box center [737, 426] width 425 height 602
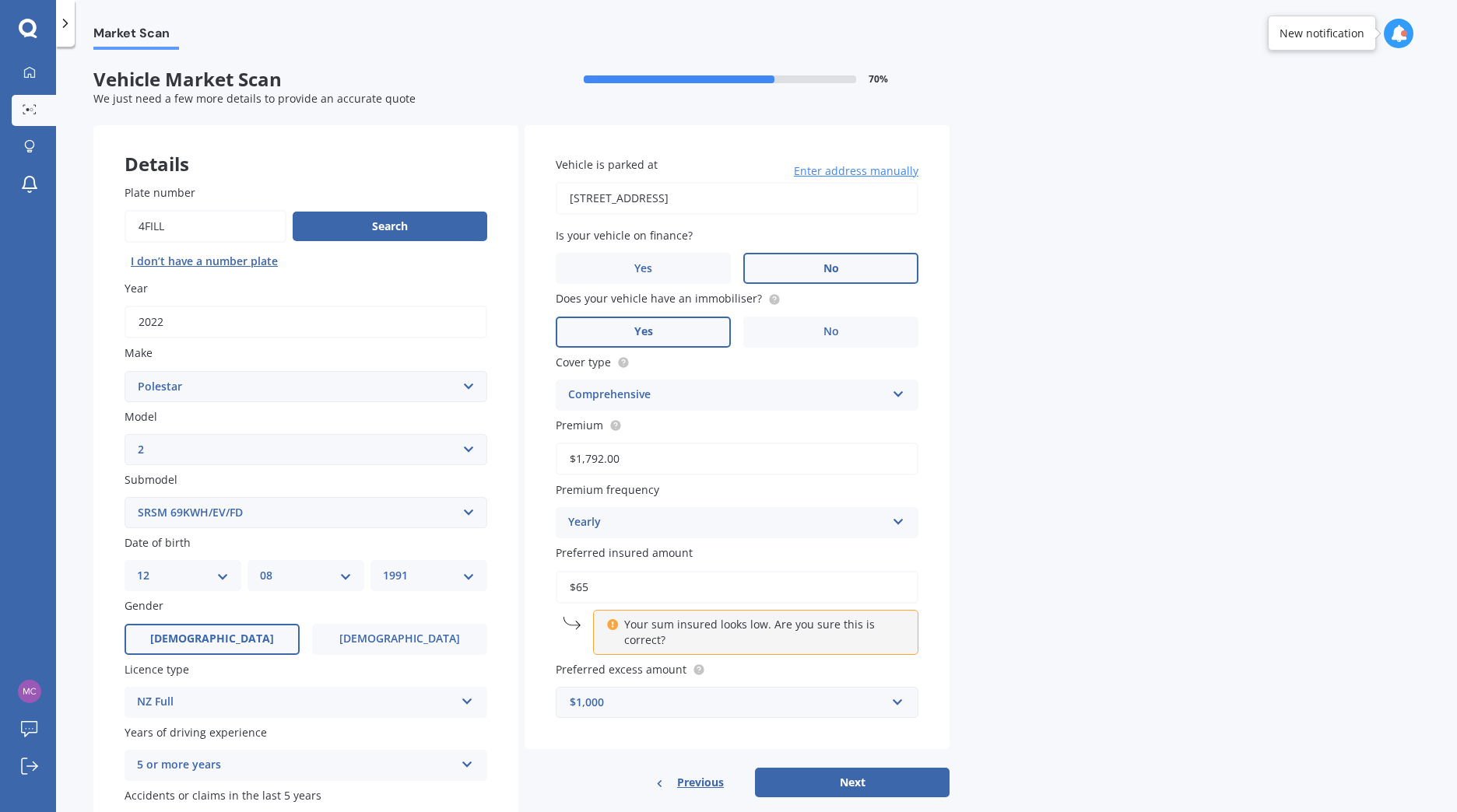
type input "$6"
type input "$7"
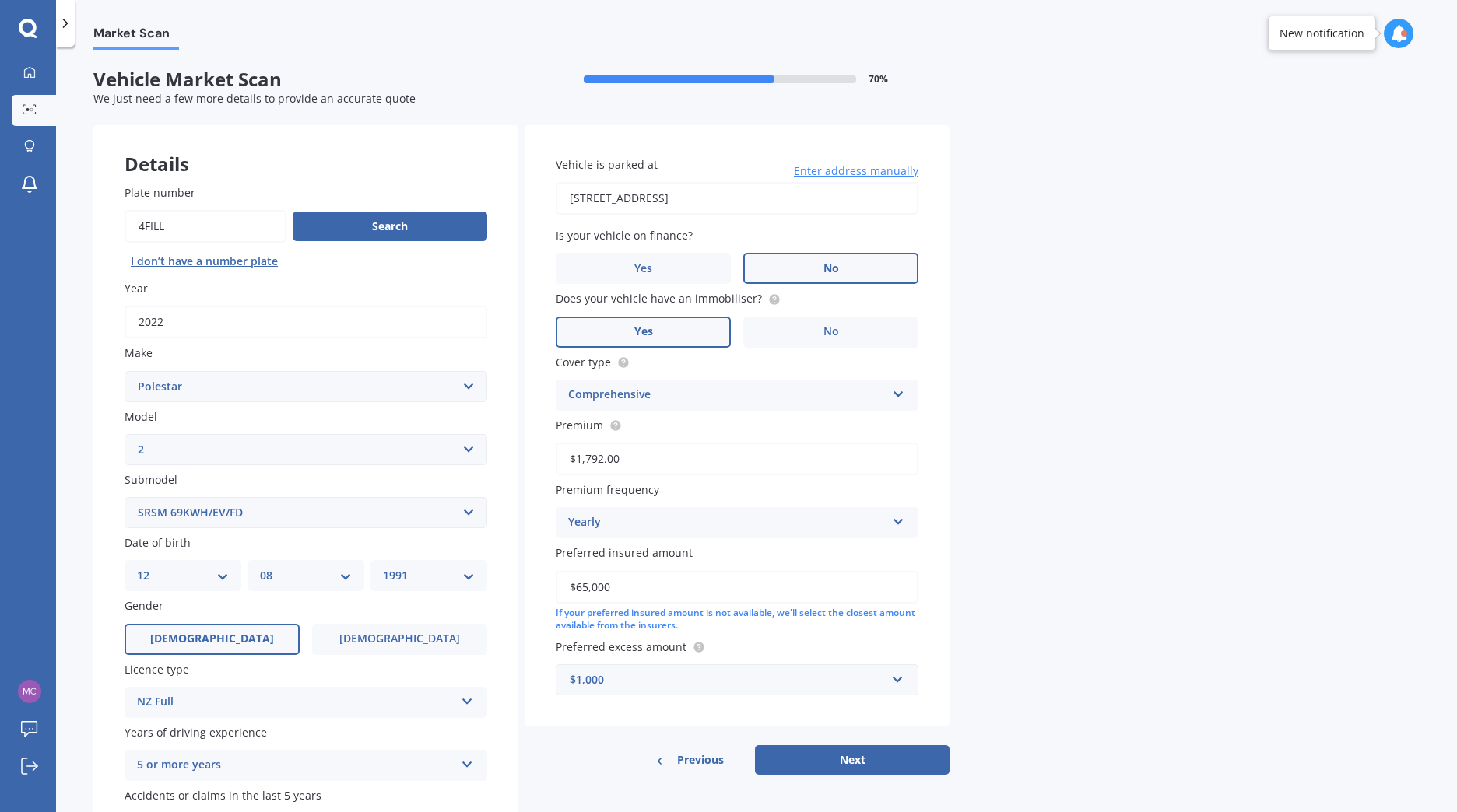
type input "$65,000"
click at [1076, 570] on div "Market Scan Vehicle Market Scan 70 % We just need a few more details to provide…" at bounding box center [757, 432] width 1401 height 766
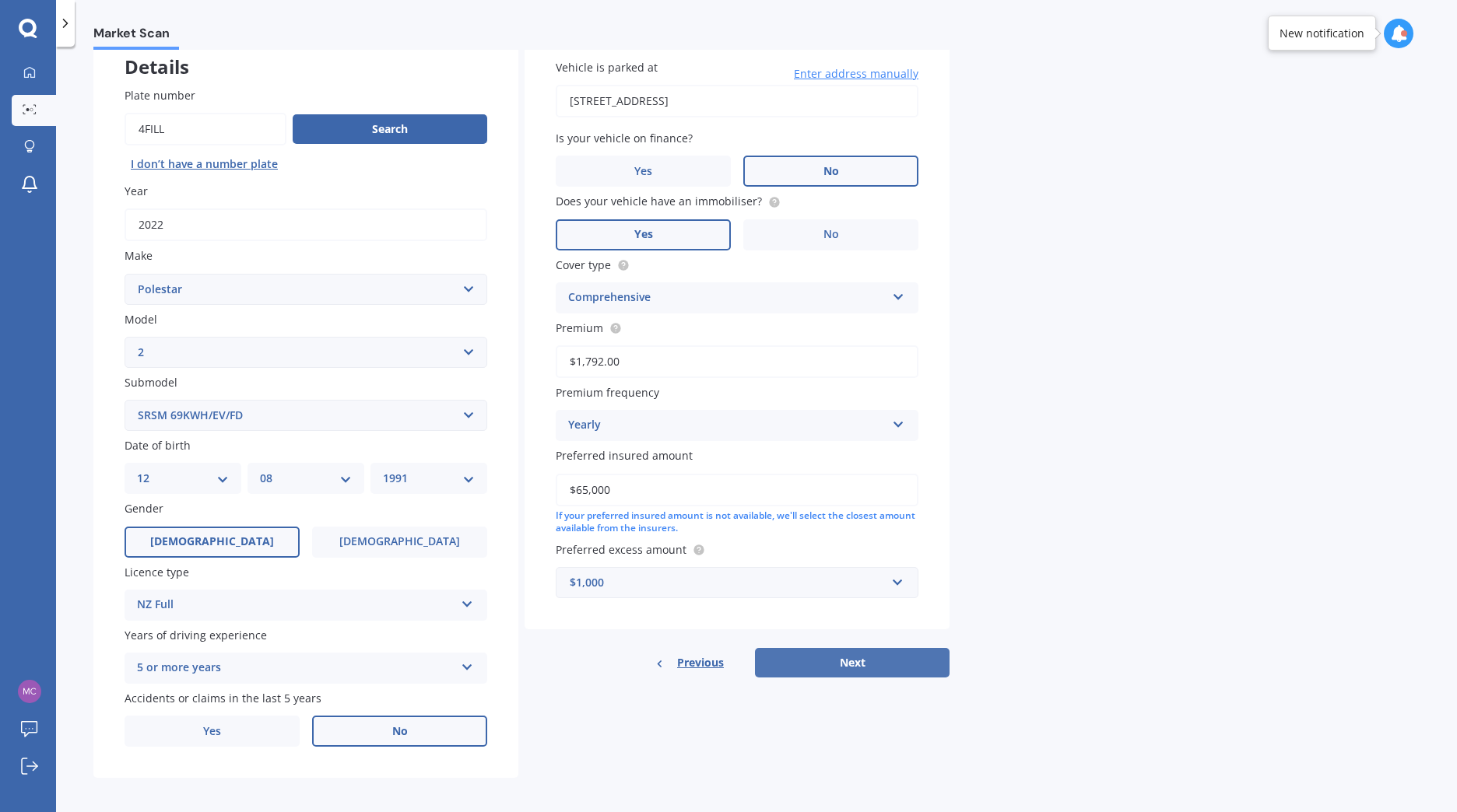
scroll to position [104, 0]
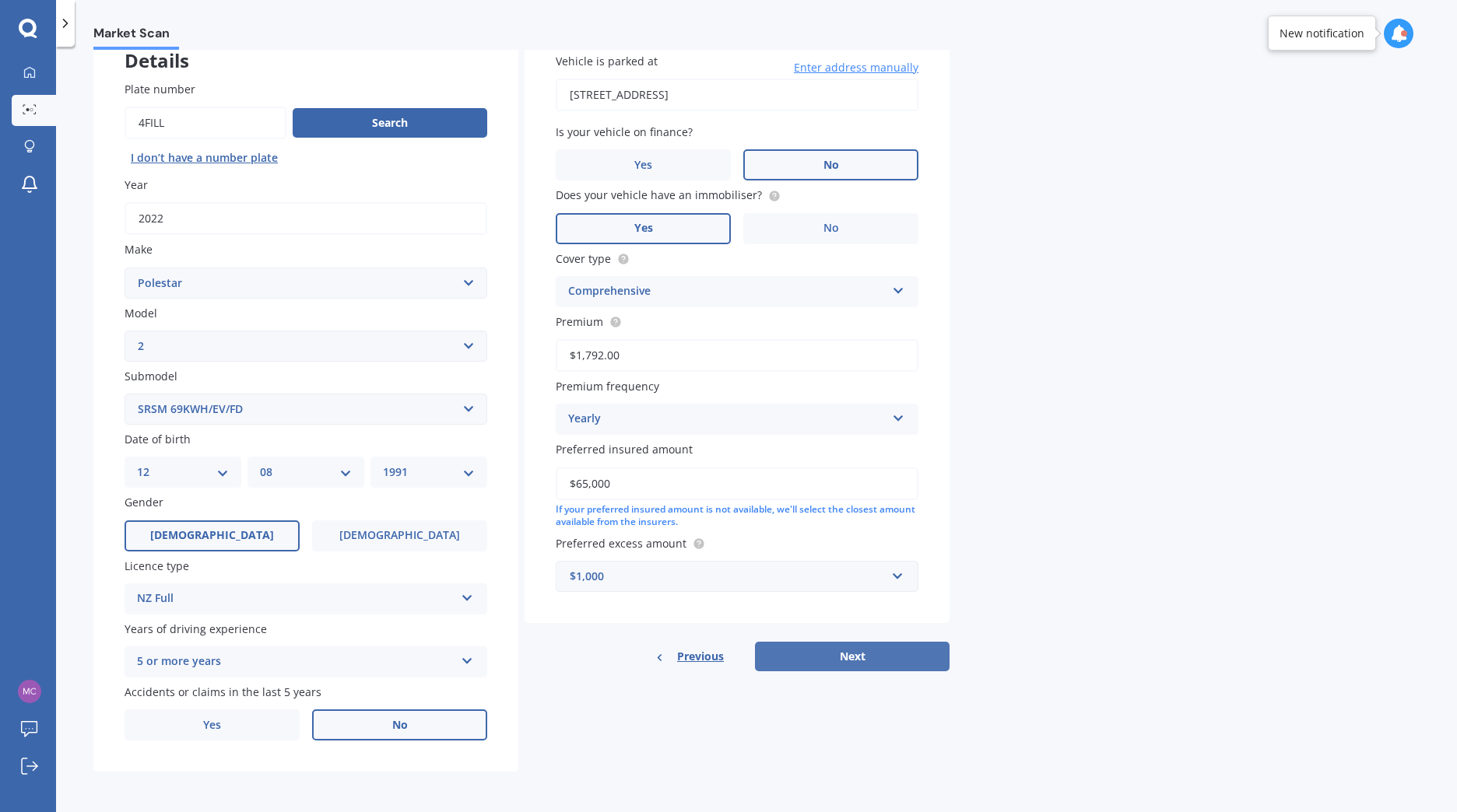
click at [875, 659] on button "Next" at bounding box center [852, 657] width 194 height 30
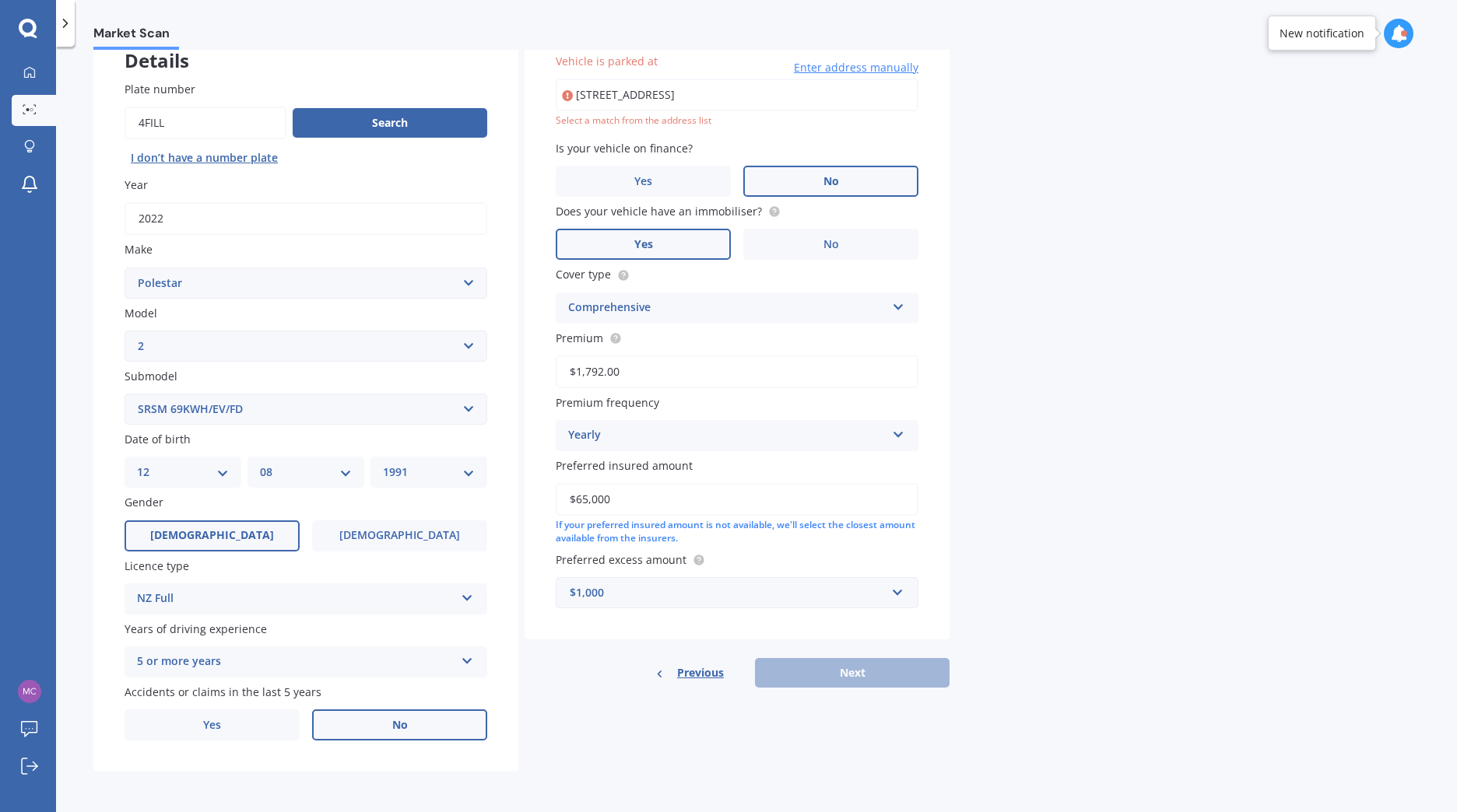
type input "[STREET_ADDRESS]"
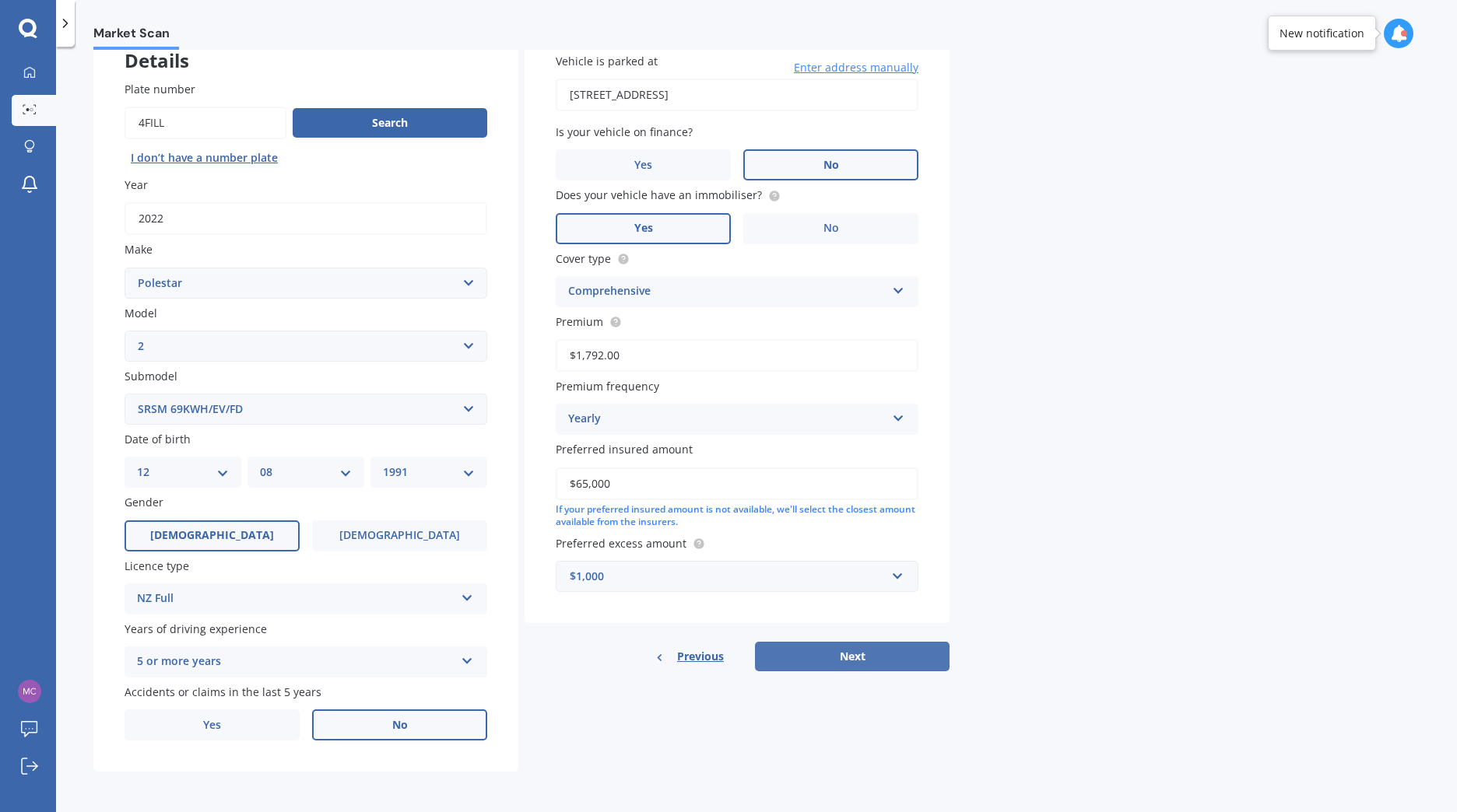
click at [893, 660] on button "Next" at bounding box center [852, 657] width 194 height 30
select select "12"
select select "08"
select select "1991"
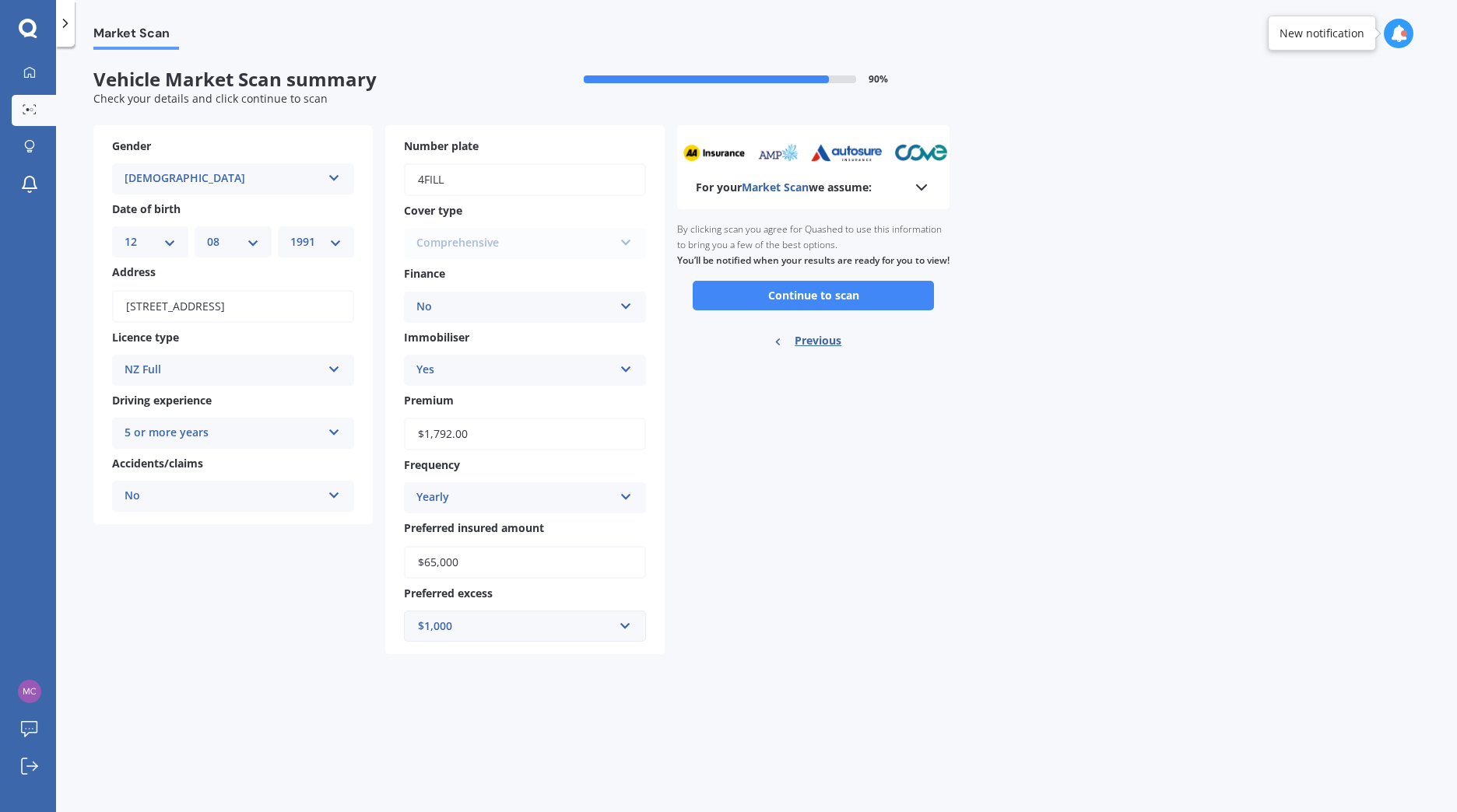
scroll to position [0, 0]
click at [833, 310] on button "Continue to scan" at bounding box center [813, 296] width 241 height 30
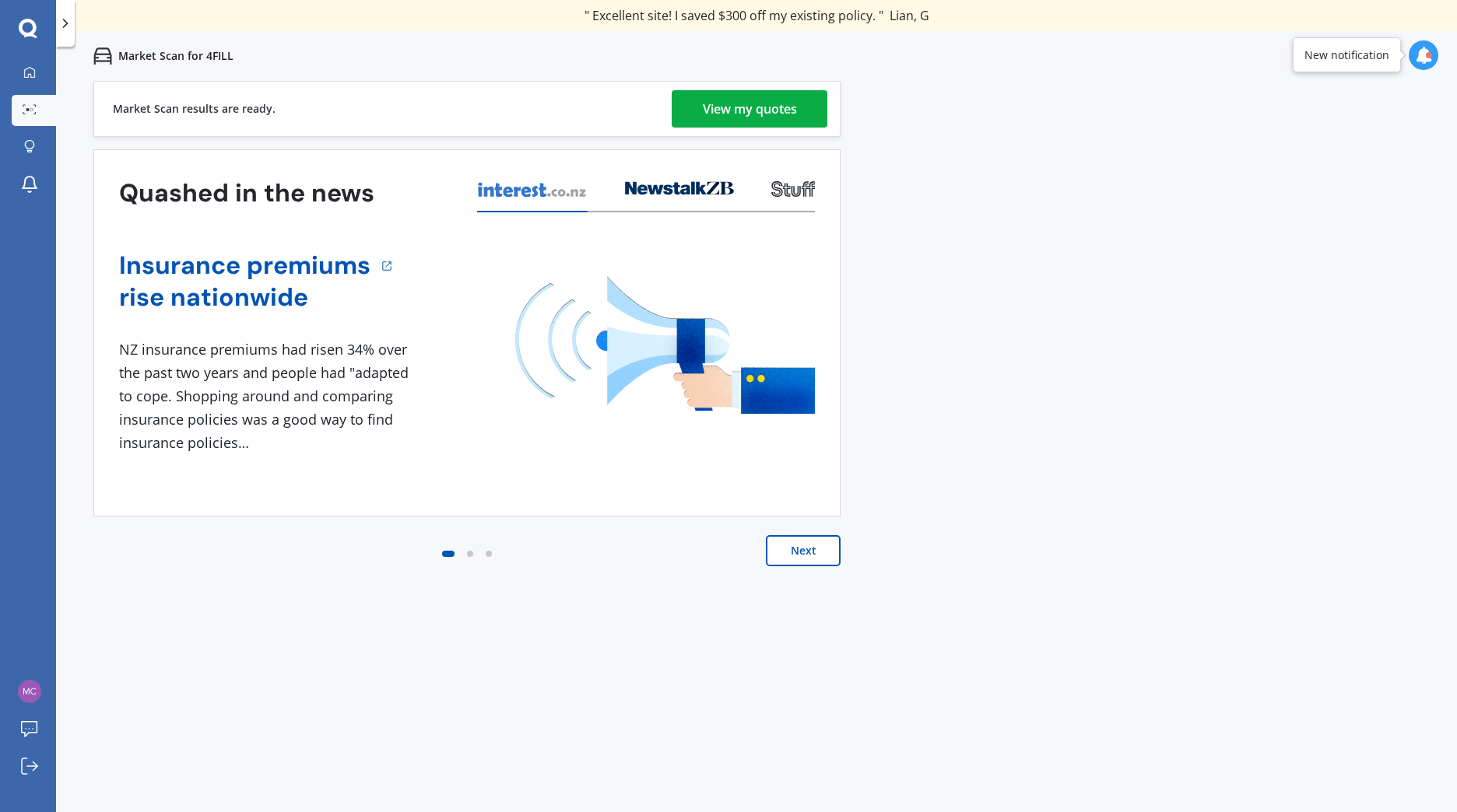
click at [747, 110] on div "View my quotes" at bounding box center [749, 109] width 94 height 37
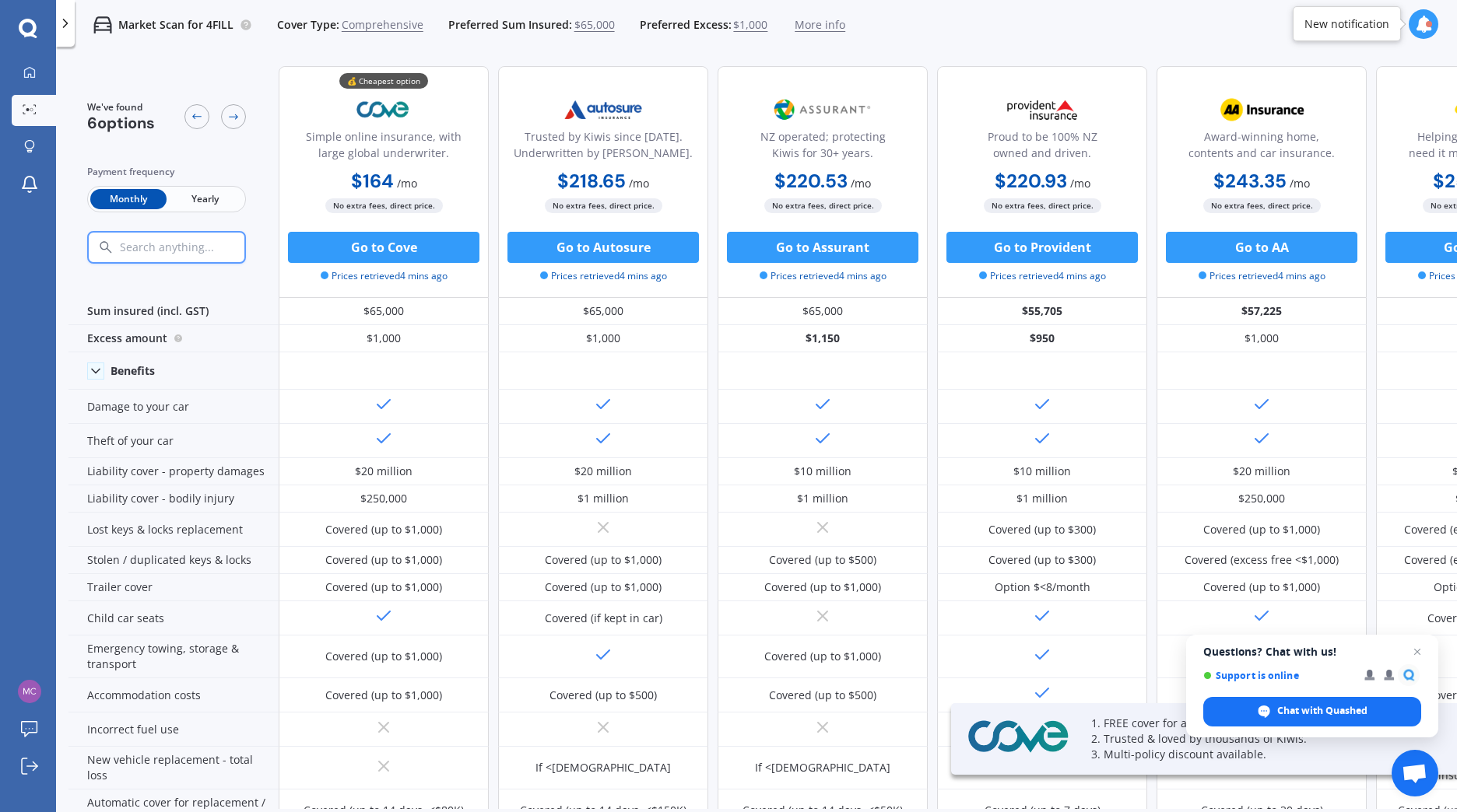
click at [194, 203] on span "Yearly" at bounding box center [205, 199] width 76 height 20
click at [1417, 649] on span "Close chat" at bounding box center [1417, 652] width 19 height 19
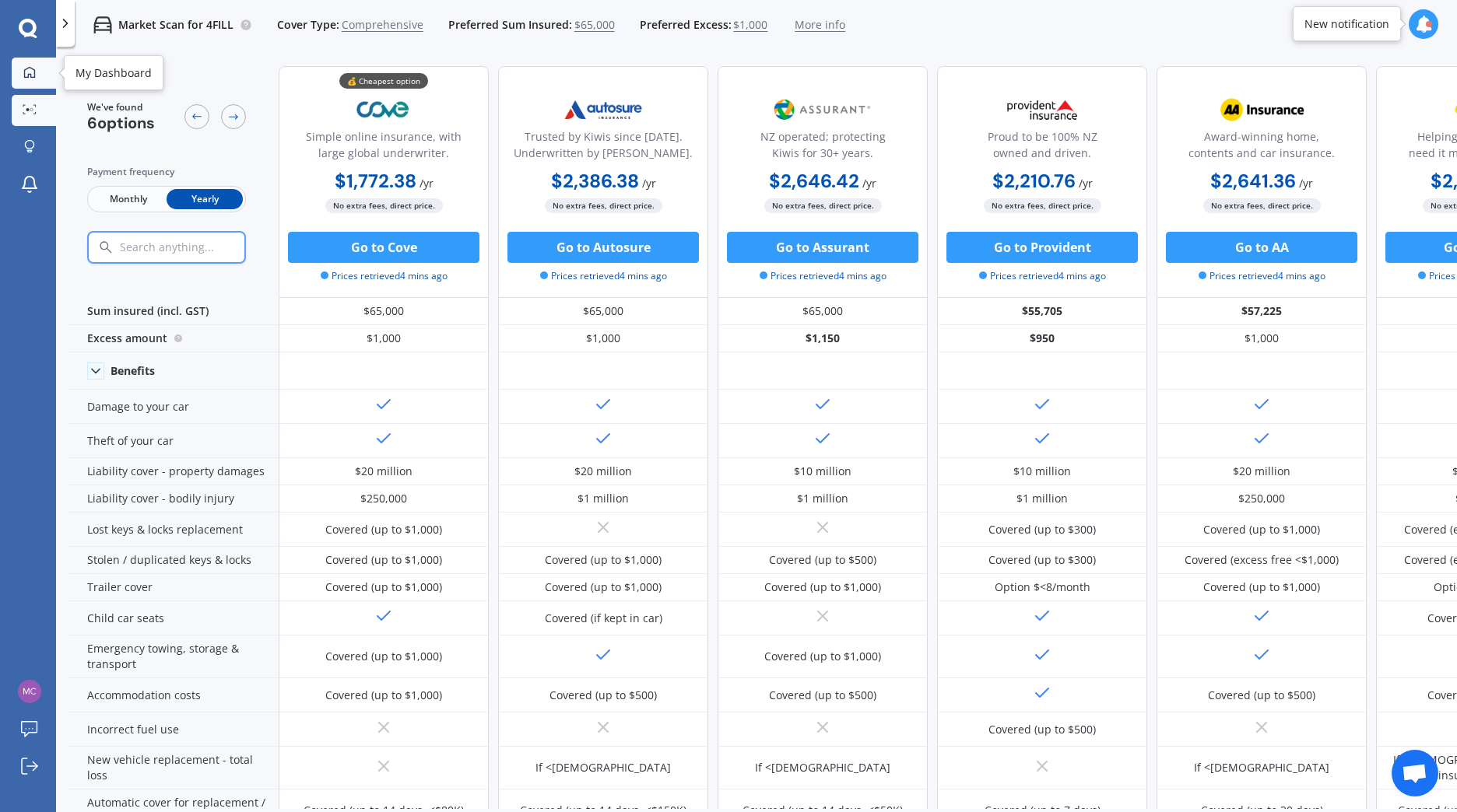
click at [22, 63] on link "My Dashboard" at bounding box center [33, 73] width 44 height 32
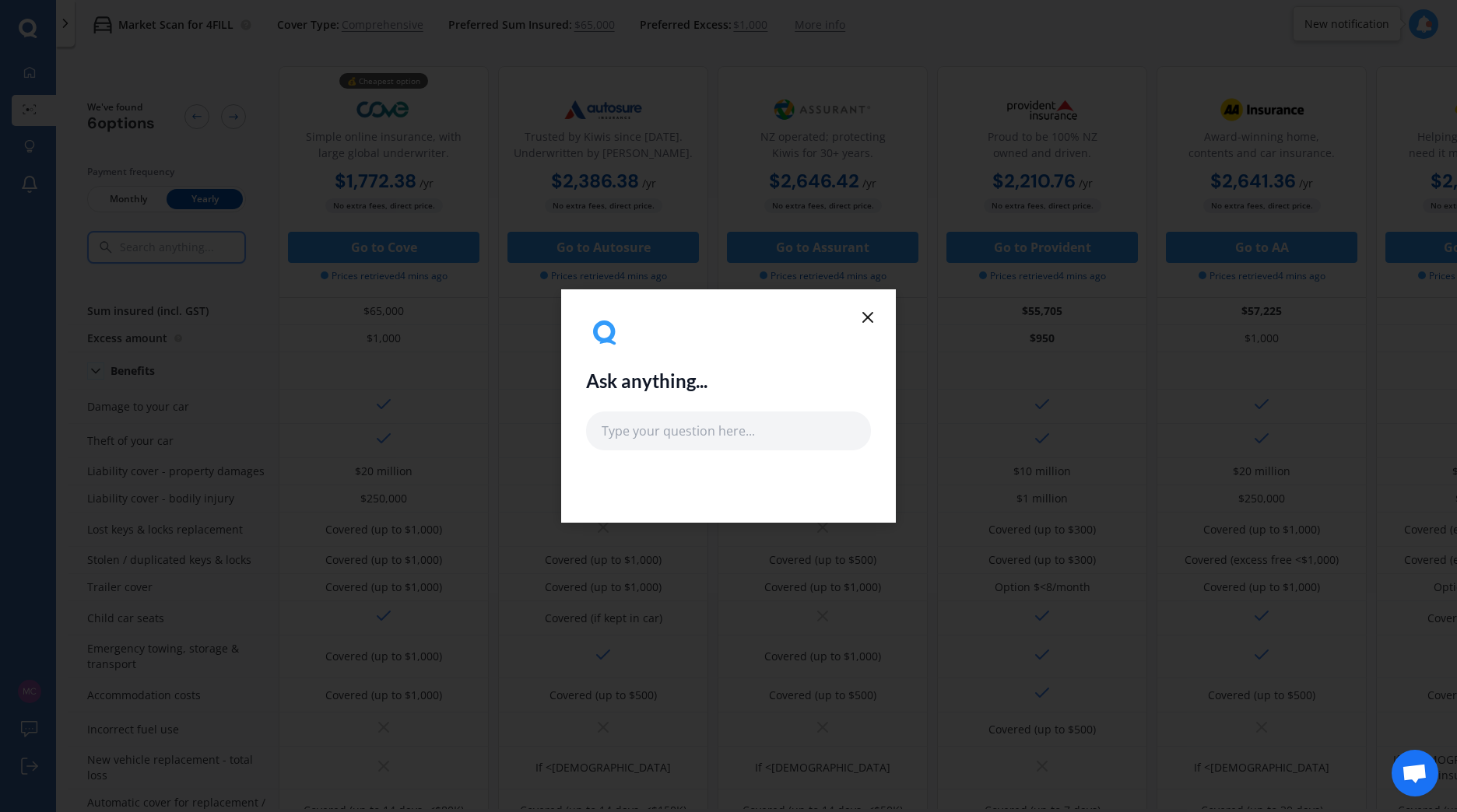
click at [865, 318] on icon at bounding box center [868, 317] width 19 height 19
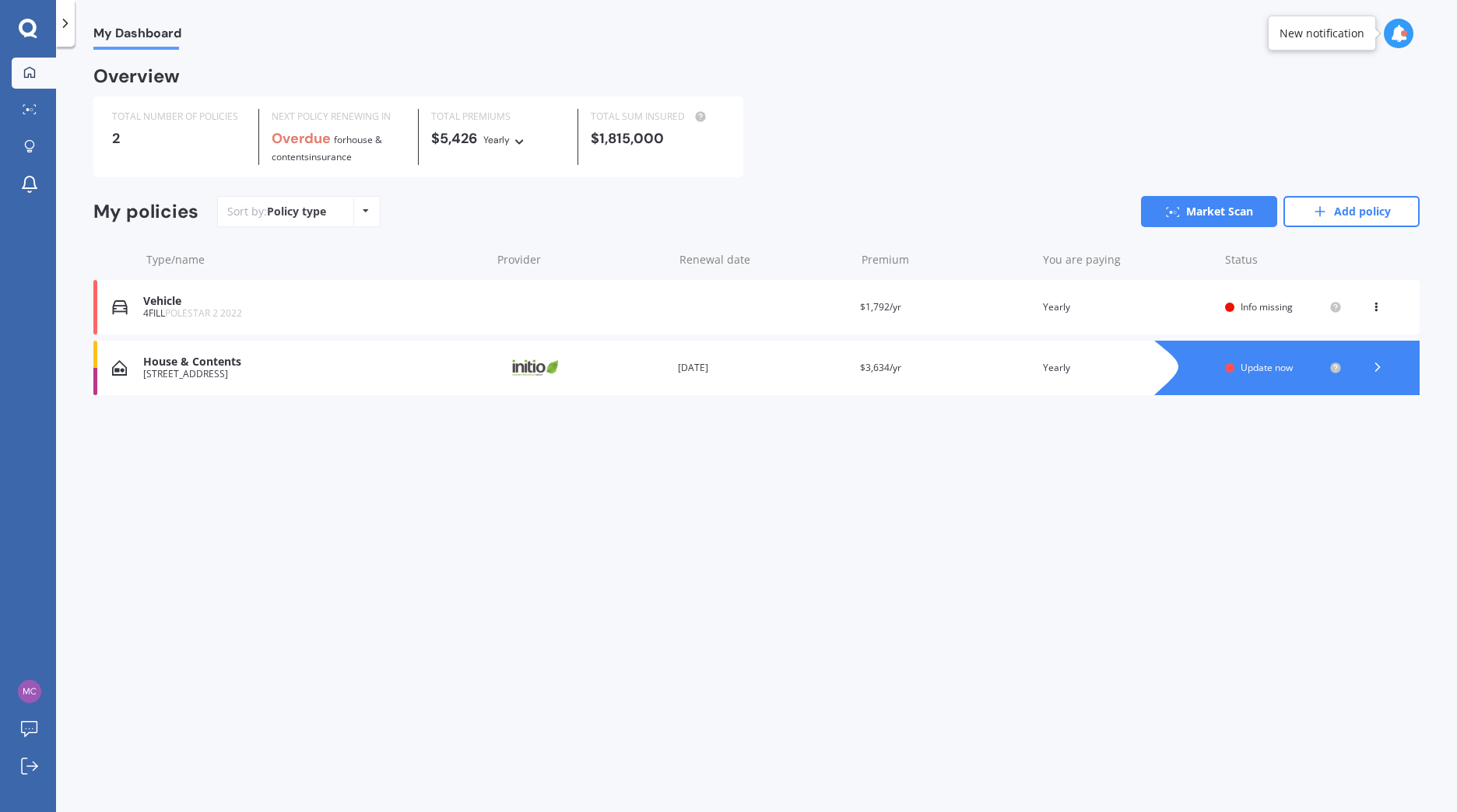
click at [348, 367] on div "House & Contents" at bounding box center [314, 362] width 340 height 13
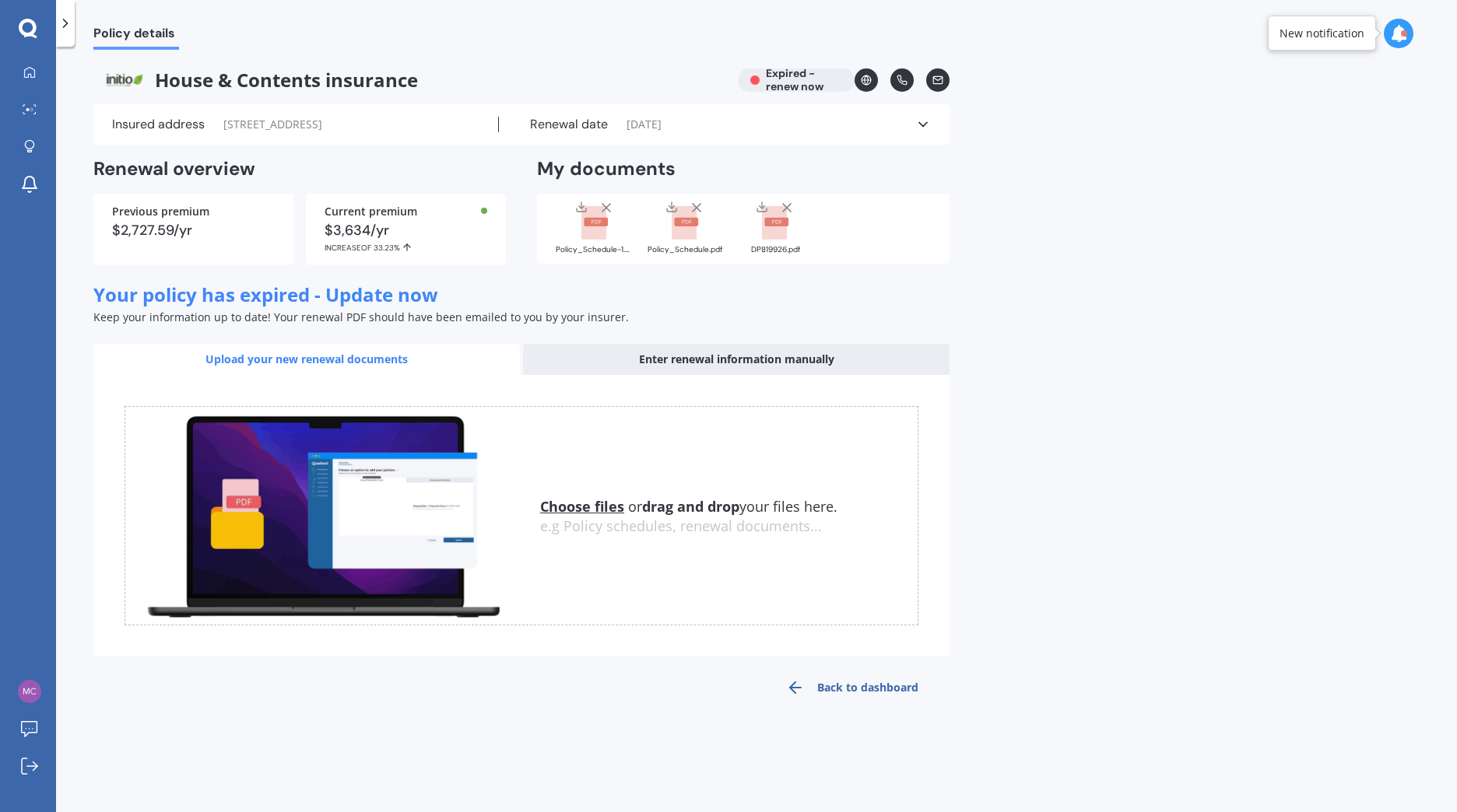
click at [66, 16] on icon at bounding box center [65, 23] width 16 height 16
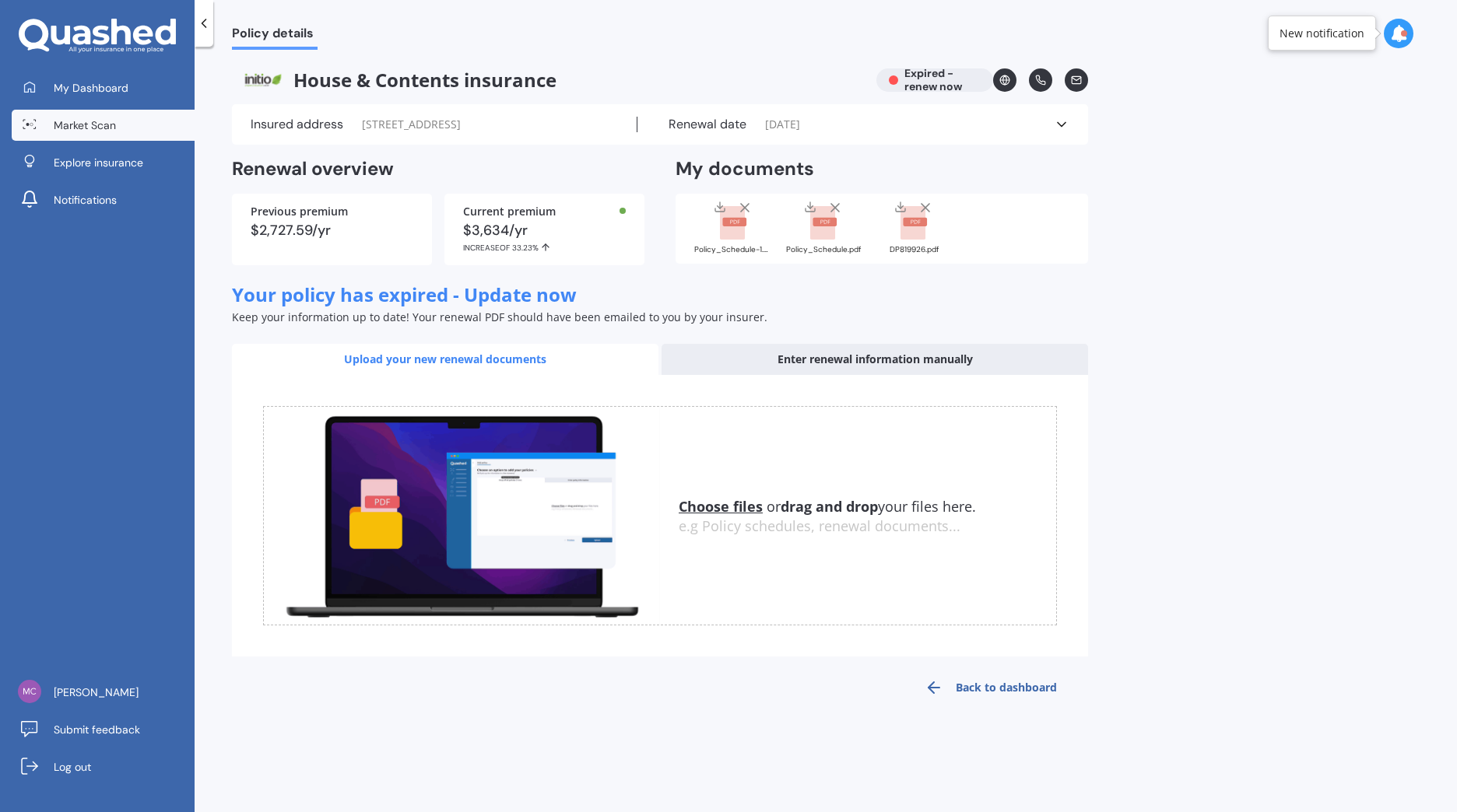
click at [80, 129] on span "Market Scan" at bounding box center [85, 125] width 62 height 16
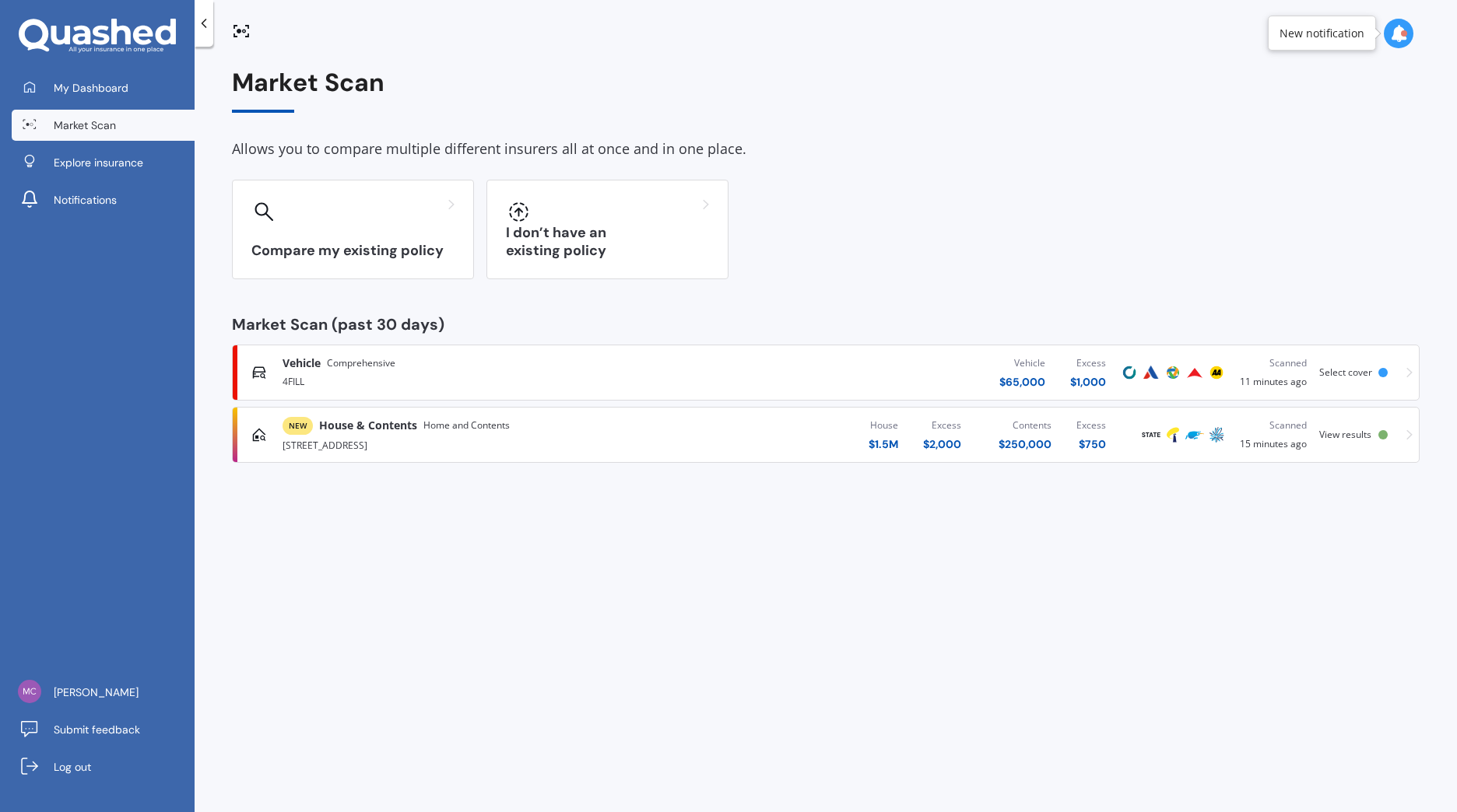
click at [533, 450] on div "[STREET_ADDRESS]" at bounding box center [483, 444] width 402 height 19
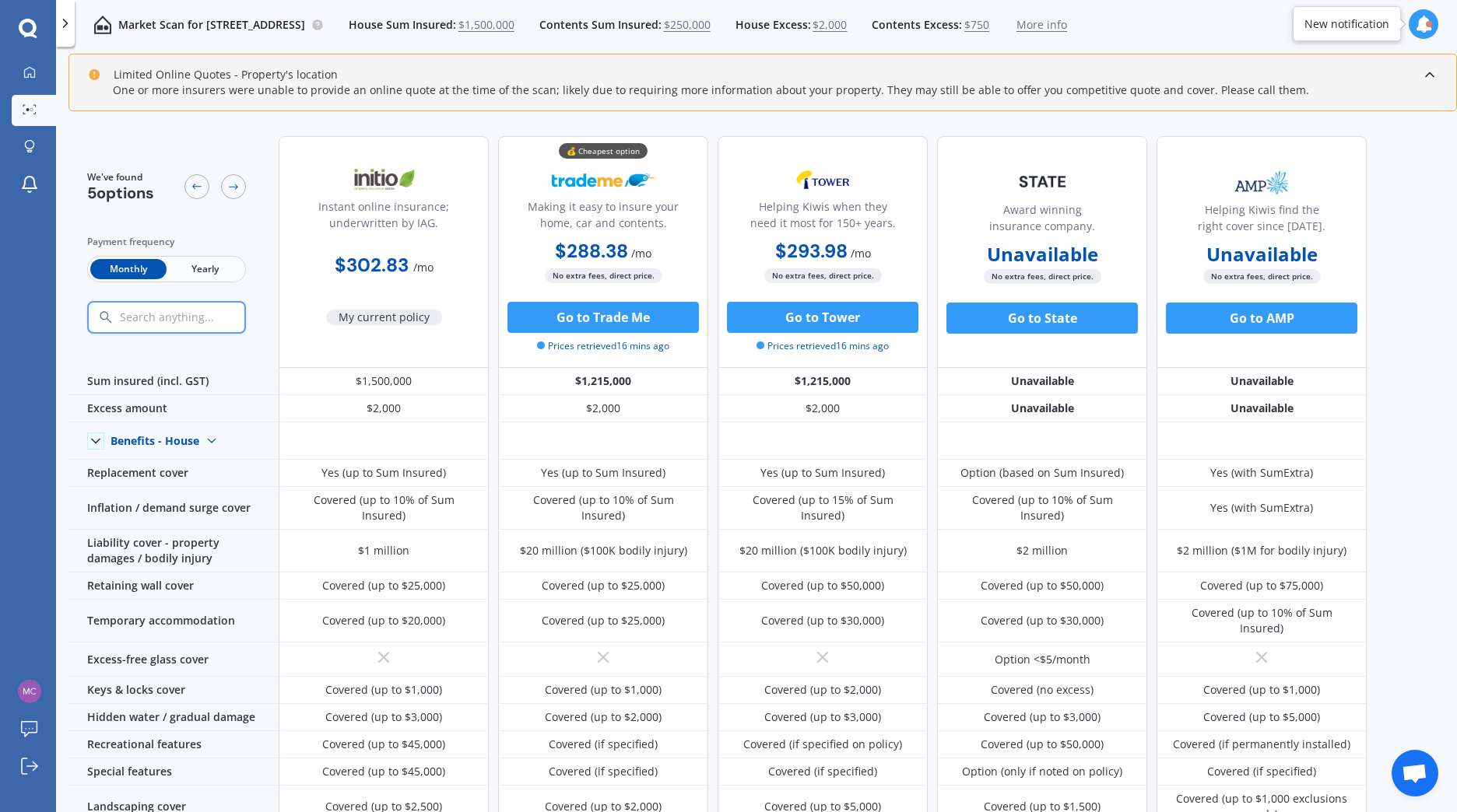
click at [215, 270] on span "Yearly" at bounding box center [205, 269] width 76 height 20
click at [710, 25] on span "$250,000" at bounding box center [687, 25] width 46 height 16
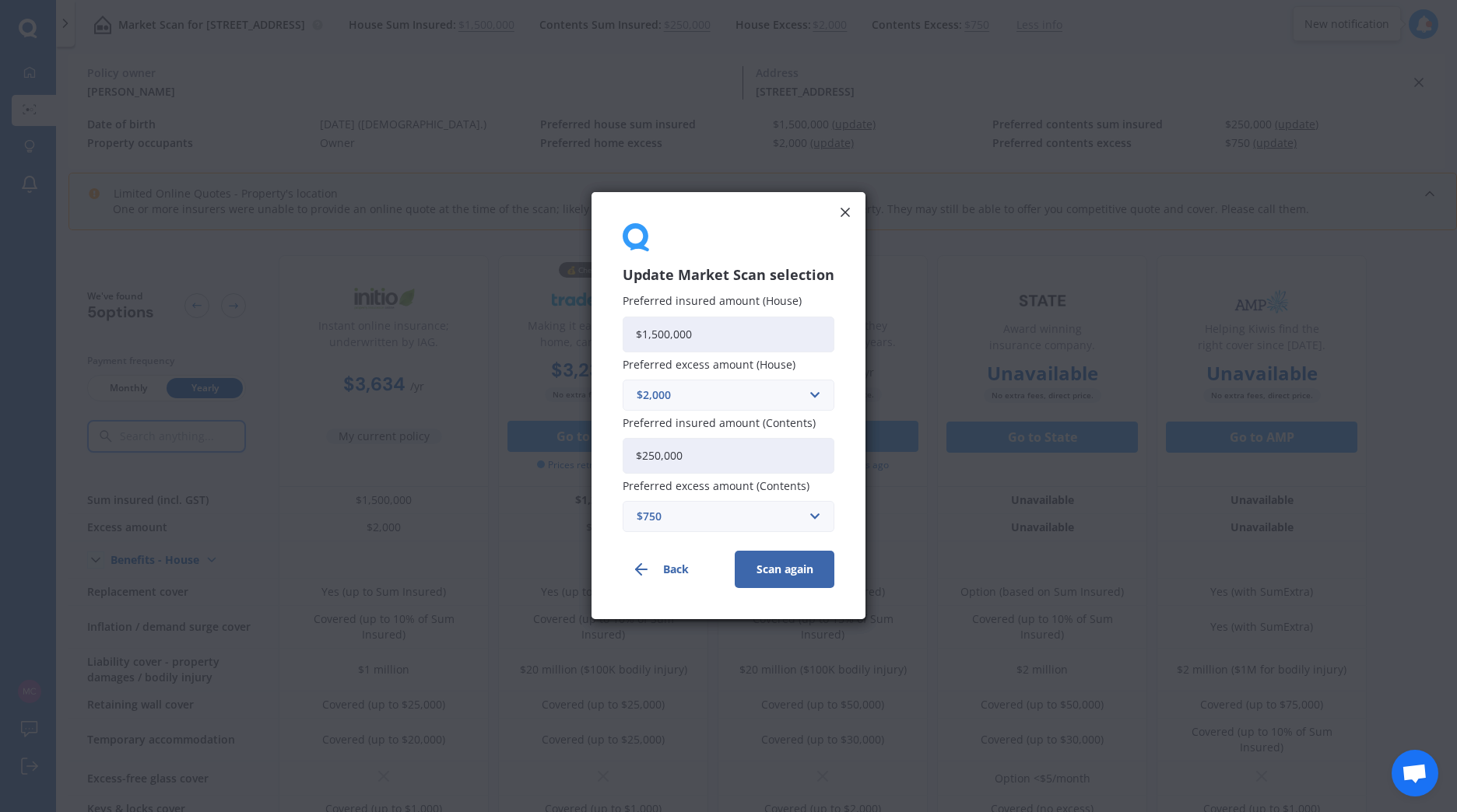
click at [848, 208] on line at bounding box center [845, 212] width 7 height 7
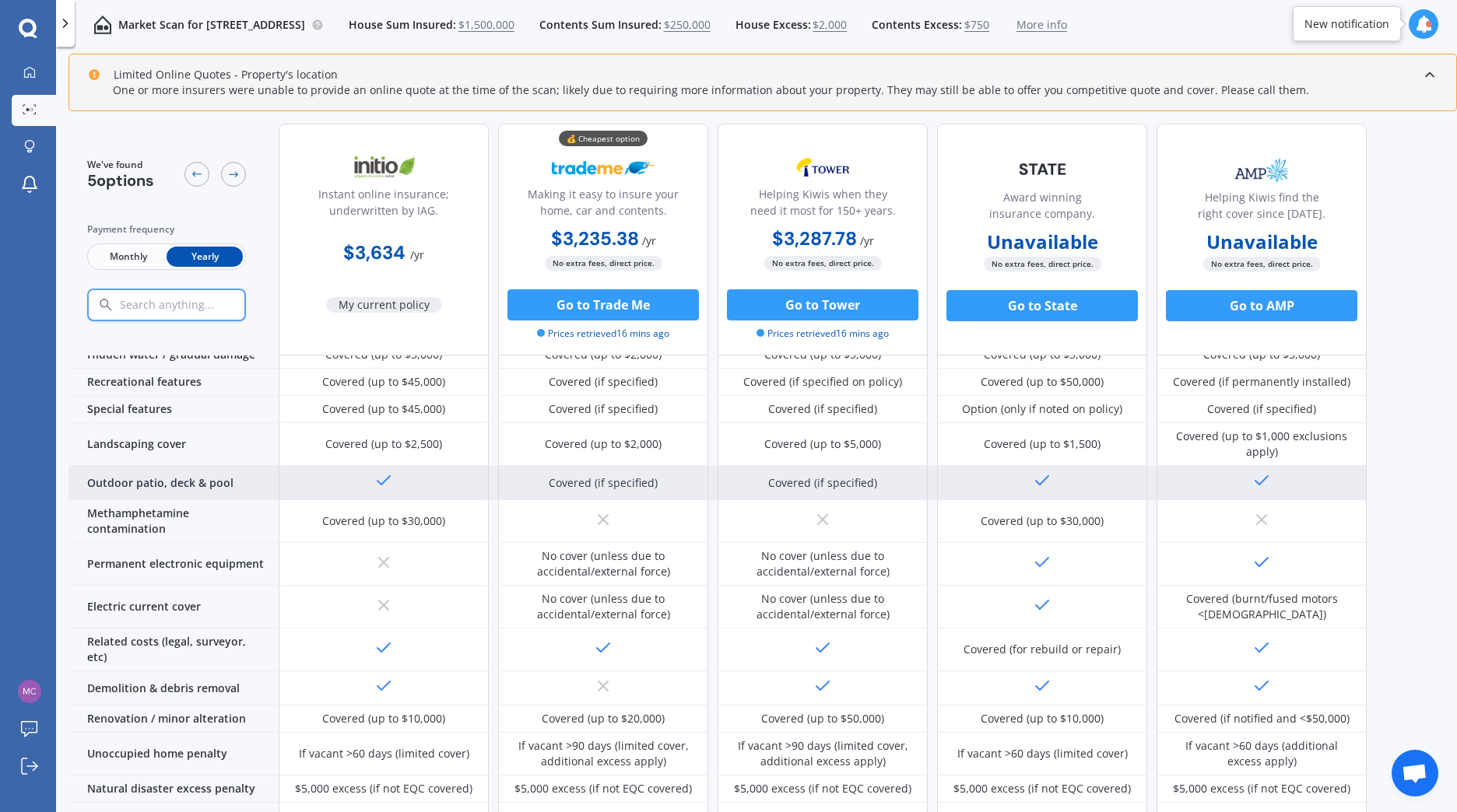
scroll to position [389, 0]
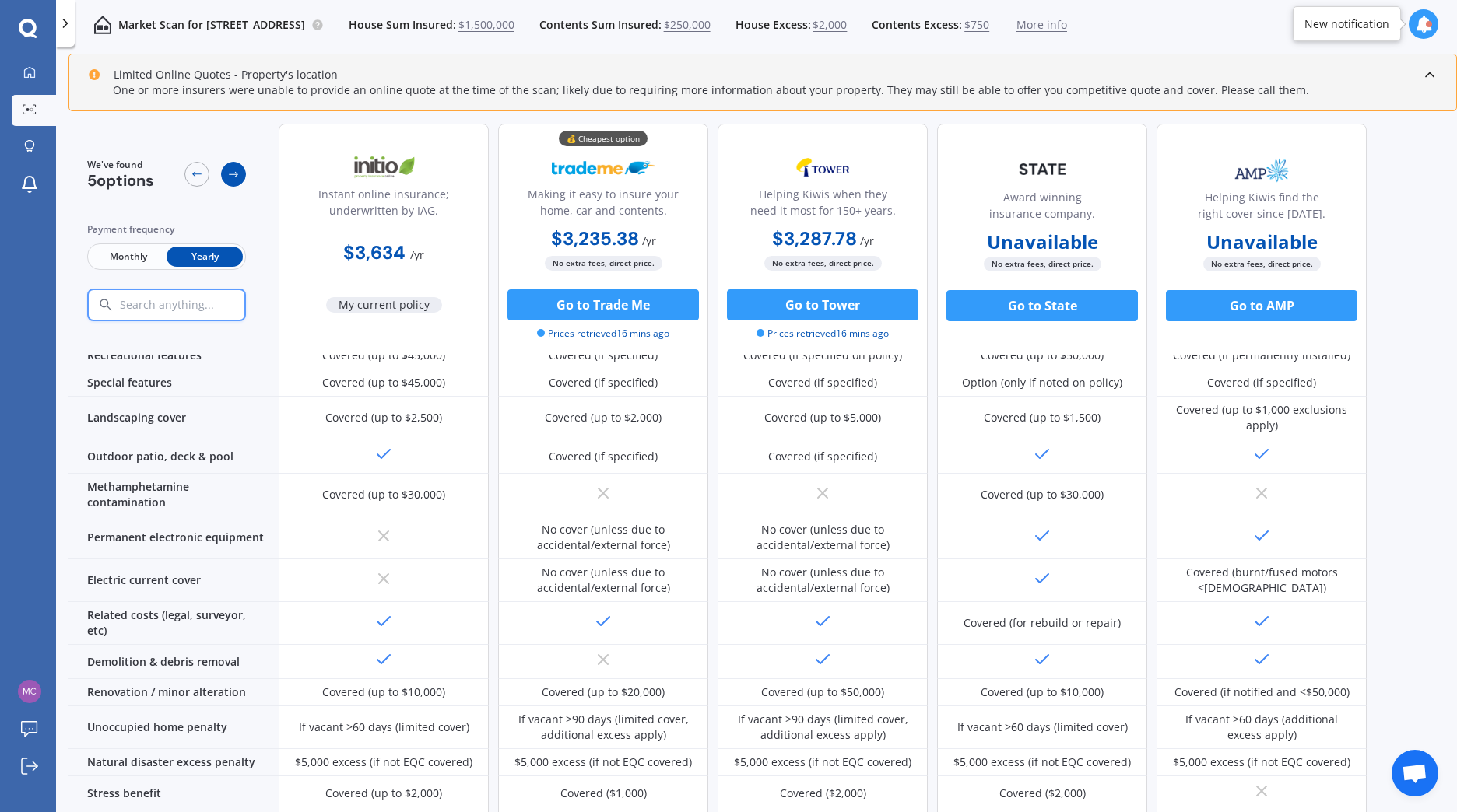
click at [241, 169] on div at bounding box center [233, 174] width 25 height 25
click at [238, 173] on icon at bounding box center [233, 174] width 12 height 12
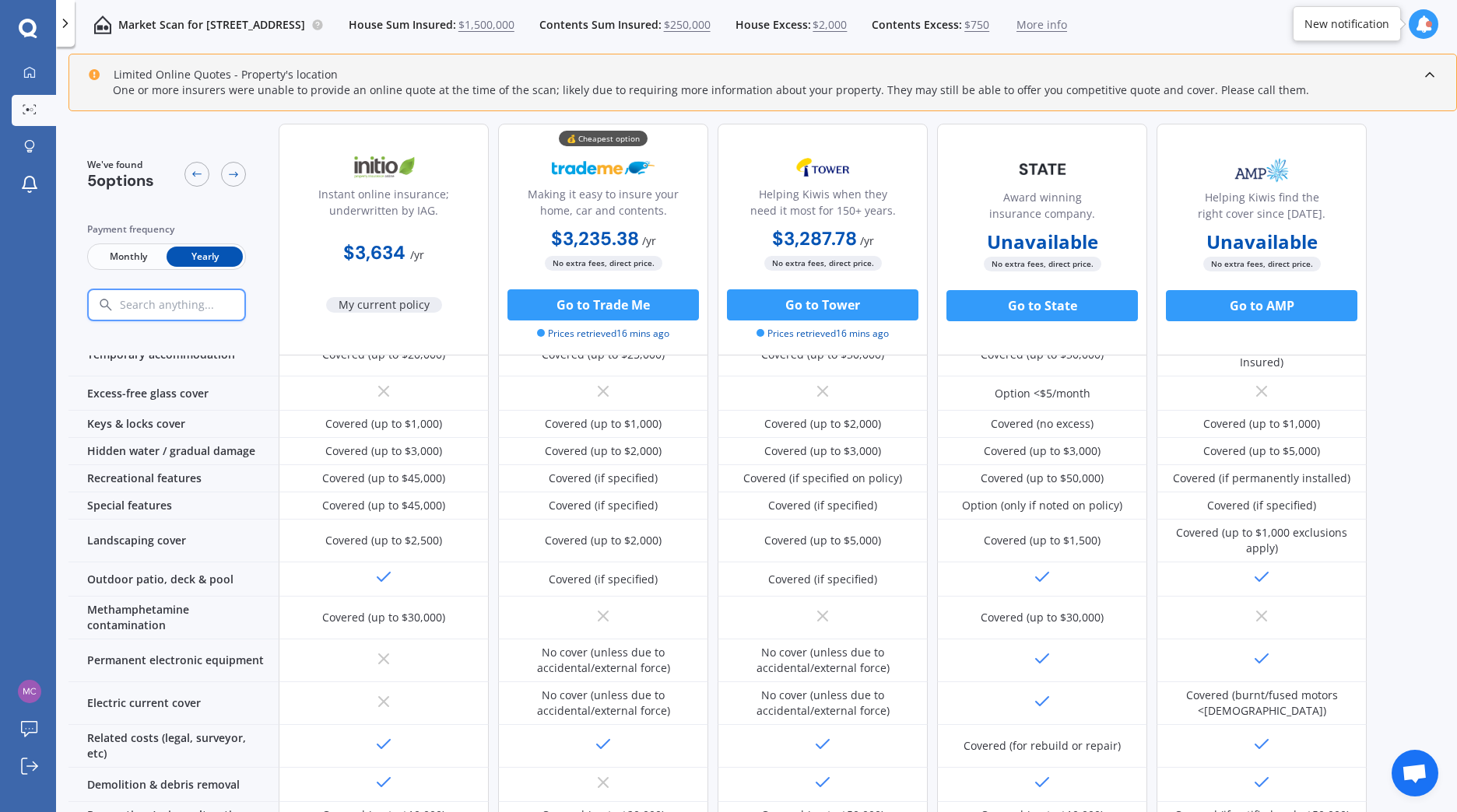
scroll to position [0, 0]
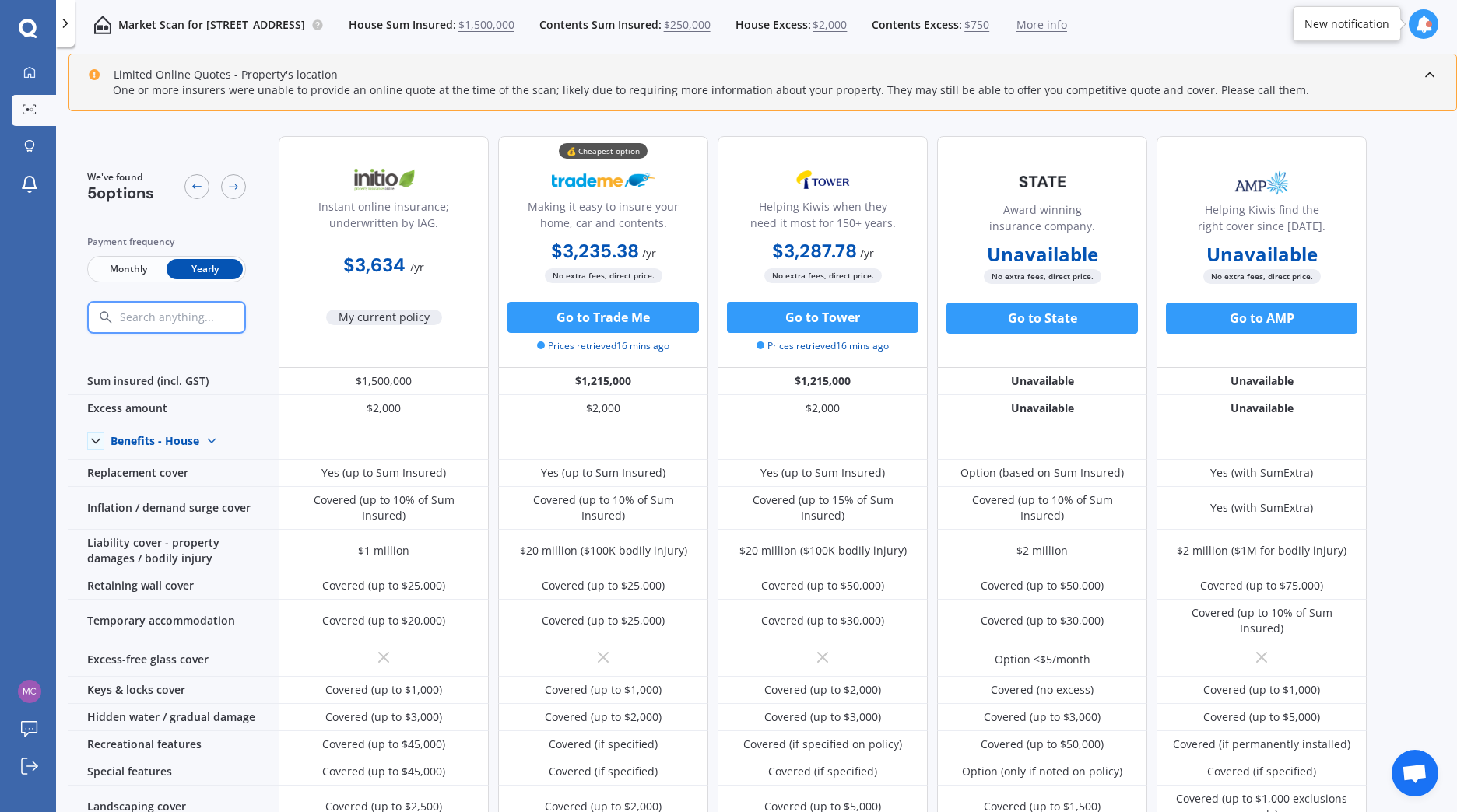
click at [1067, 31] on span "More info" at bounding box center [1041, 25] width 51 height 16
